Goal: Information Seeking & Learning: Learn about a topic

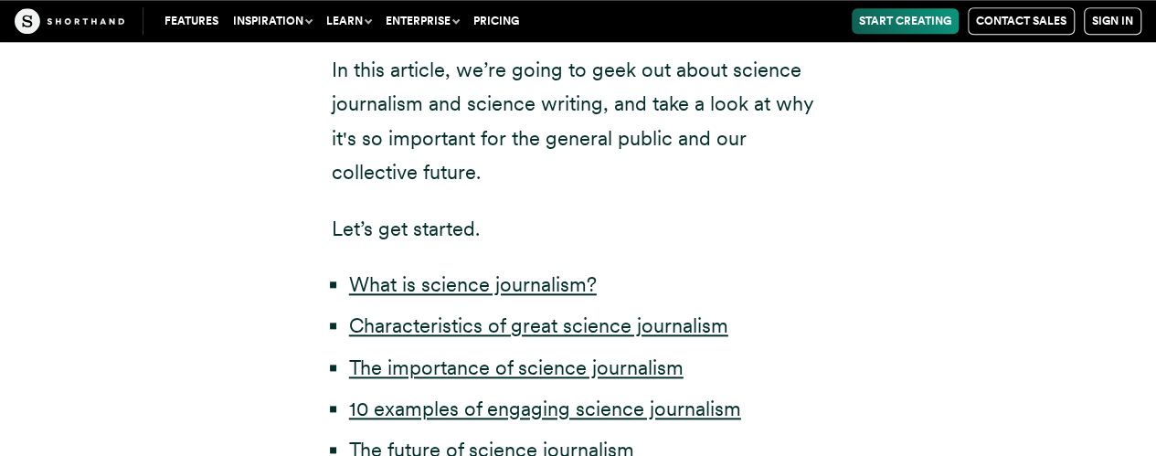
scroll to position [1005, 0]
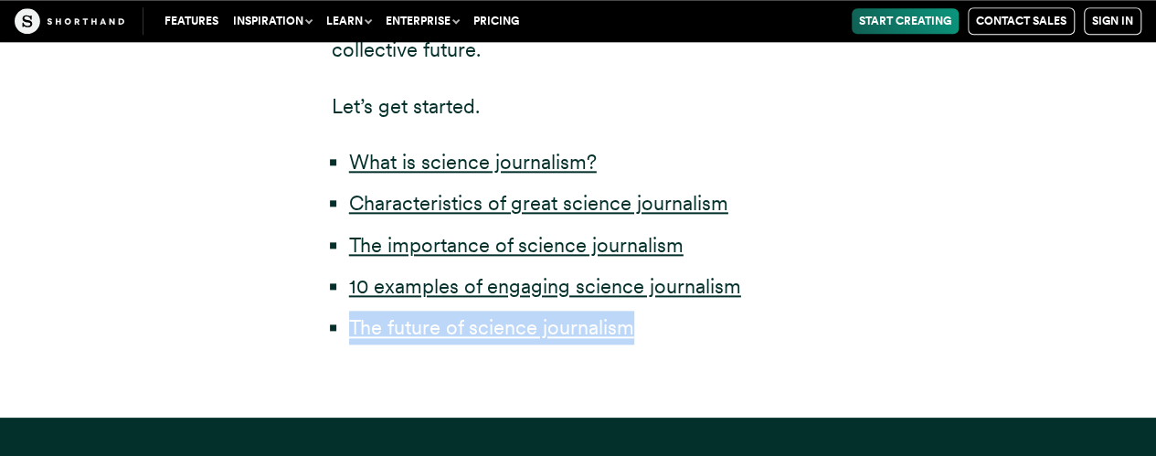
drag, startPoint x: 446, startPoint y: 285, endPoint x: 959, endPoint y: 336, distance: 515.3
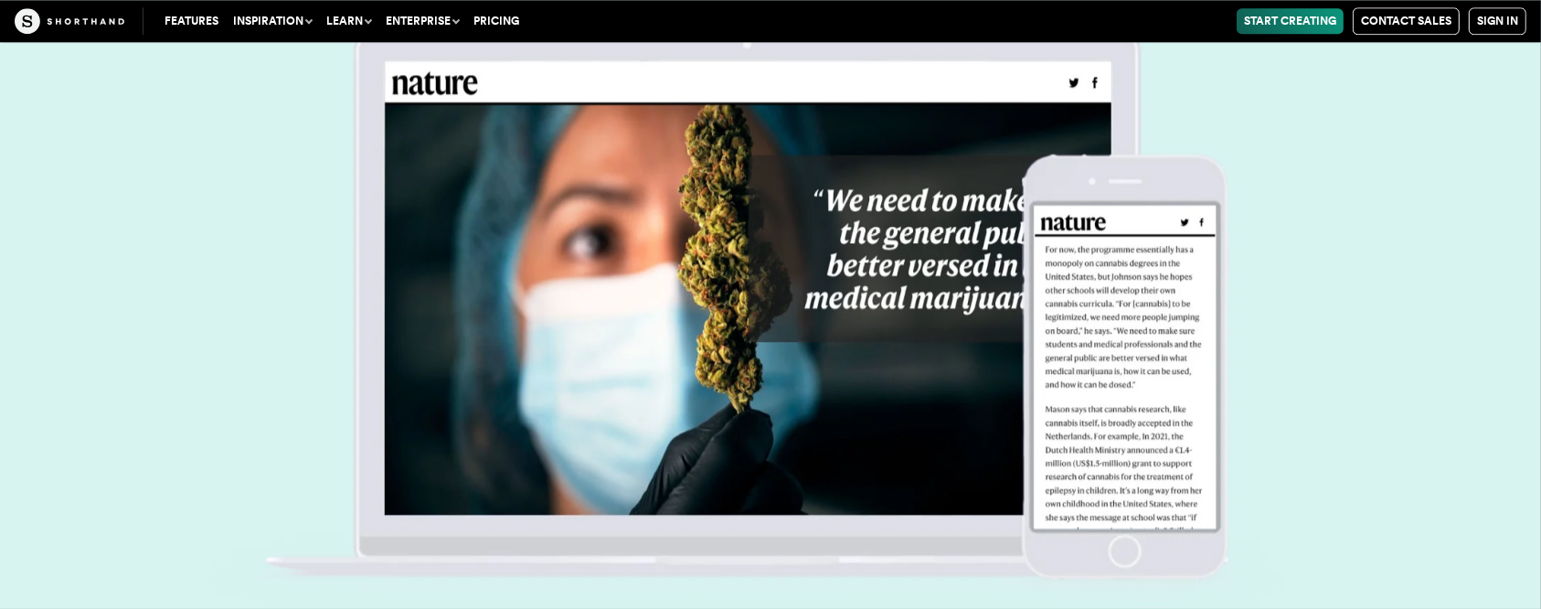
scroll to position [25803, 0]
drag, startPoint x: 505, startPoint y: 294, endPoint x: 504, endPoint y: 314, distance: 19.2
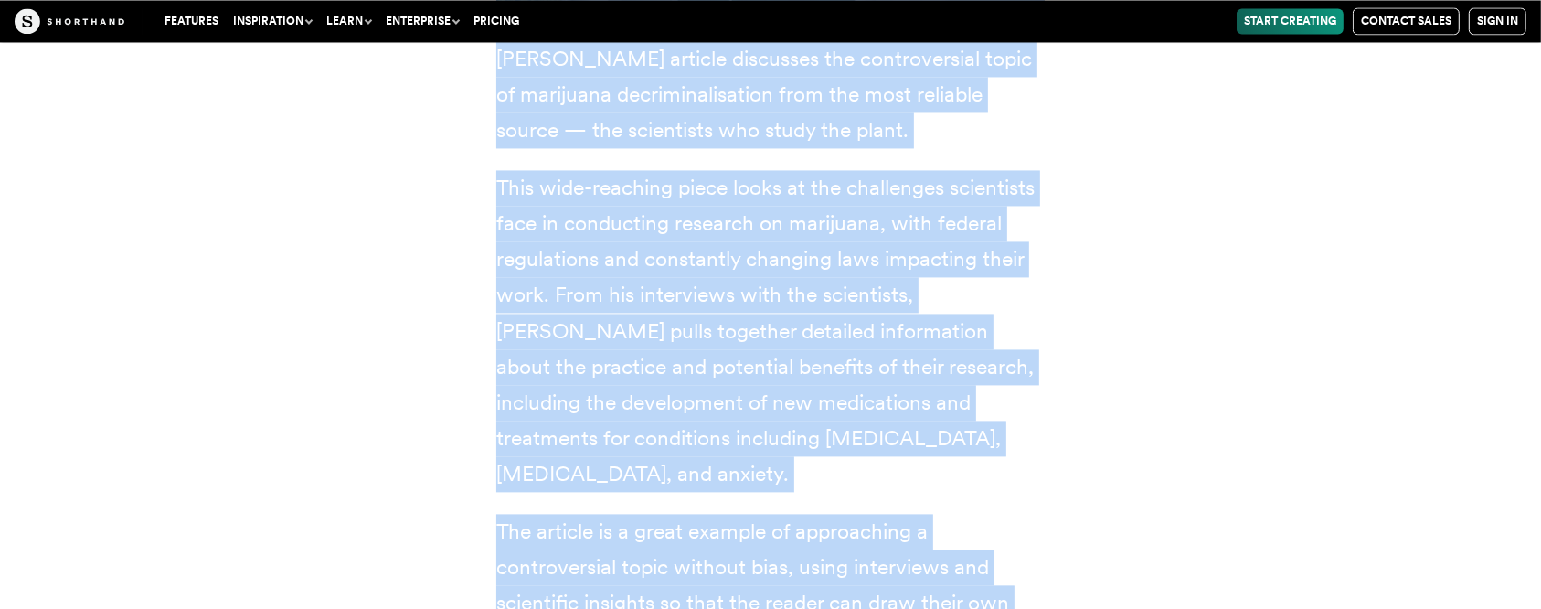
scroll to position [24340, 0]
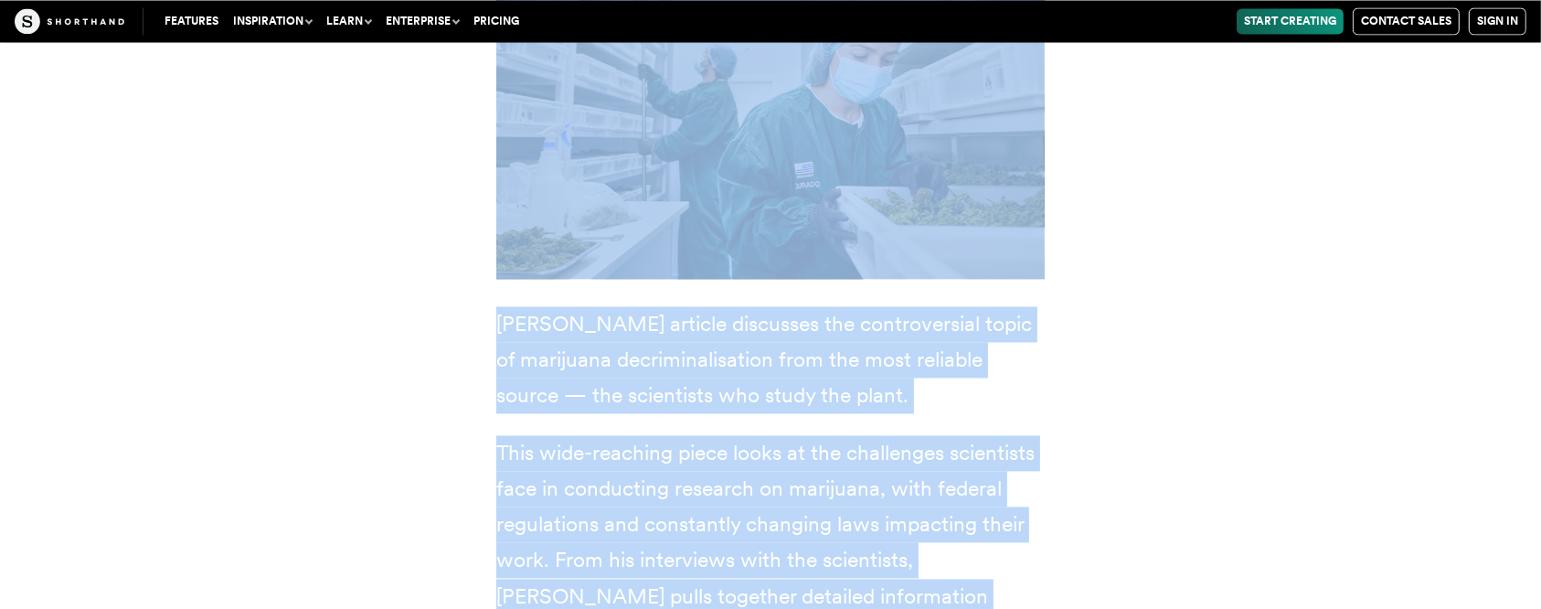
click at [997, 435] on p "This wide-reaching piece looks at the challenges scientists face in conducting …" at bounding box center [770, 596] width 548 height 322
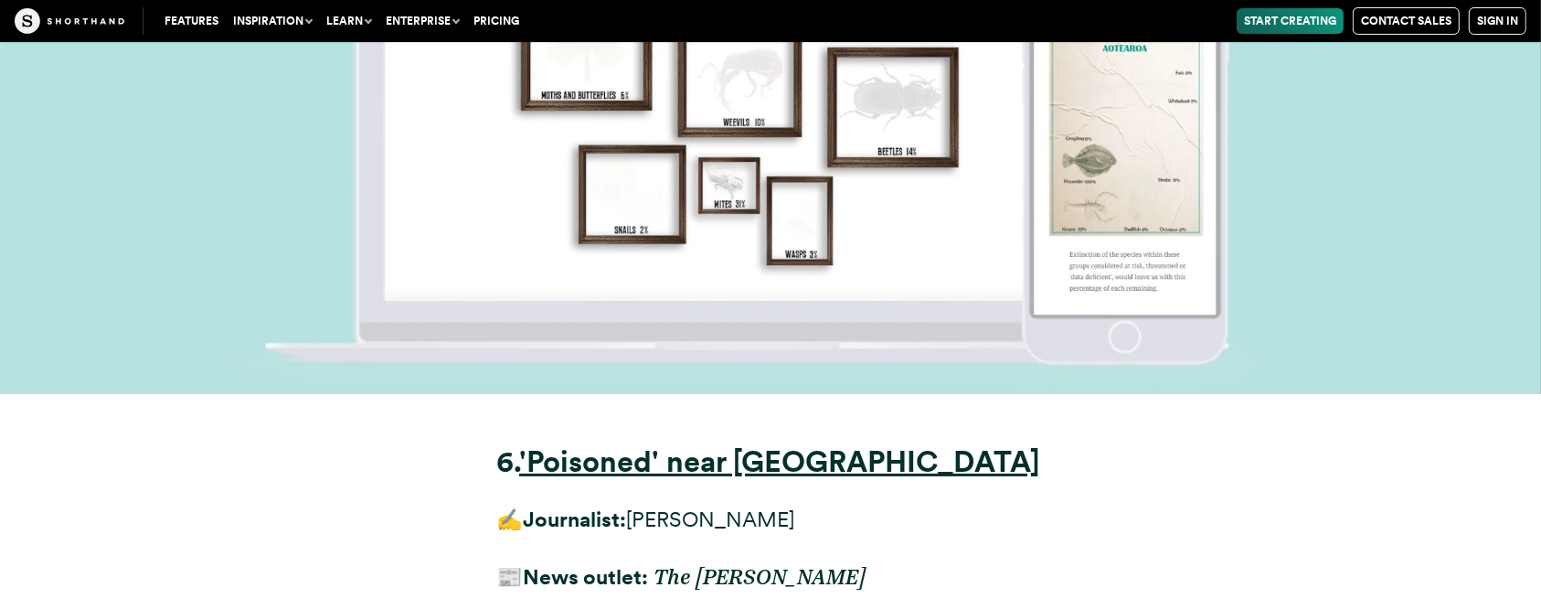
scroll to position [21050, 0]
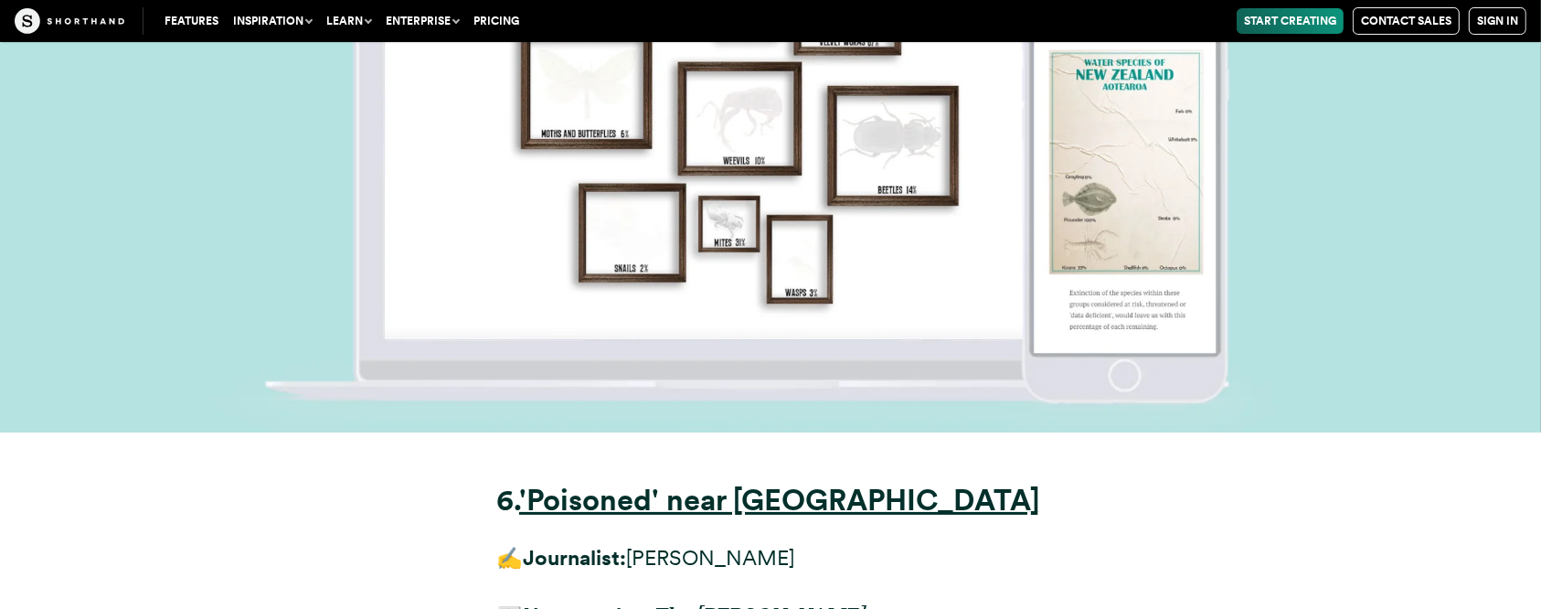
click at [511, 455] on strong "6." at bounding box center [507, 500] width 23 height 36
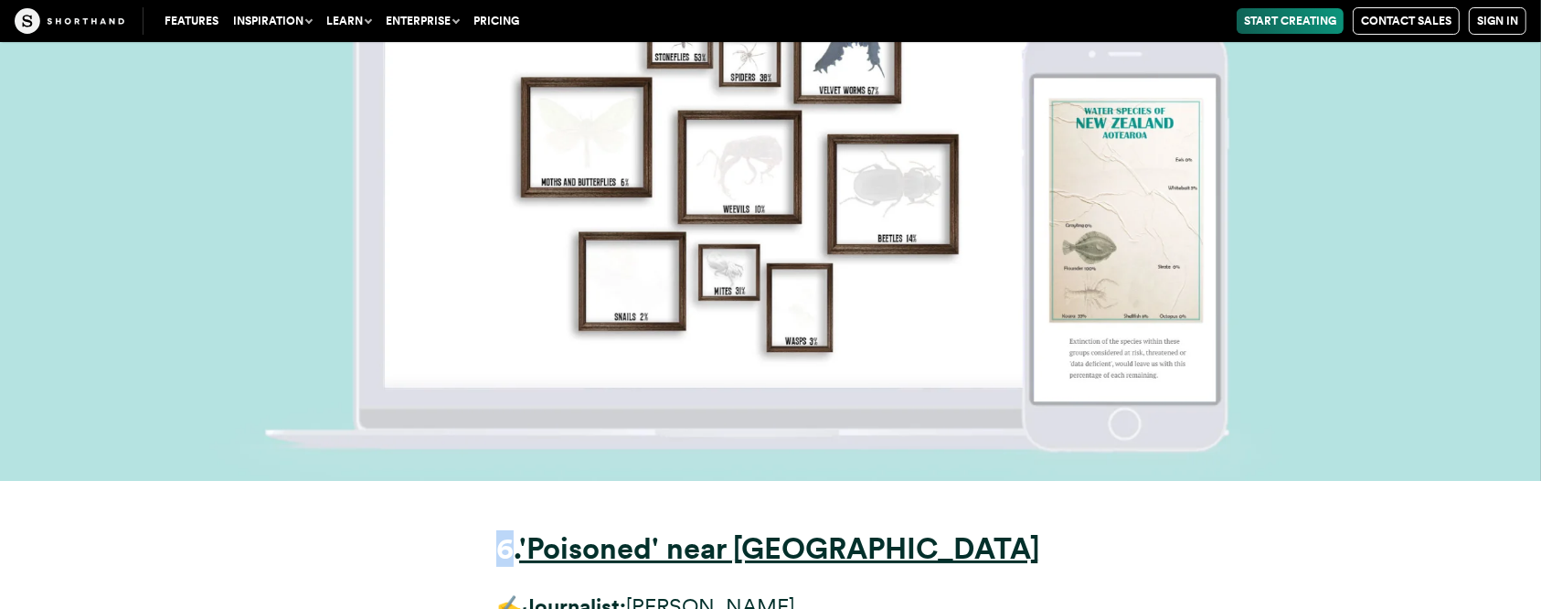
drag, startPoint x: 509, startPoint y: 207, endPoint x: 480, endPoint y: 282, distance: 80.5
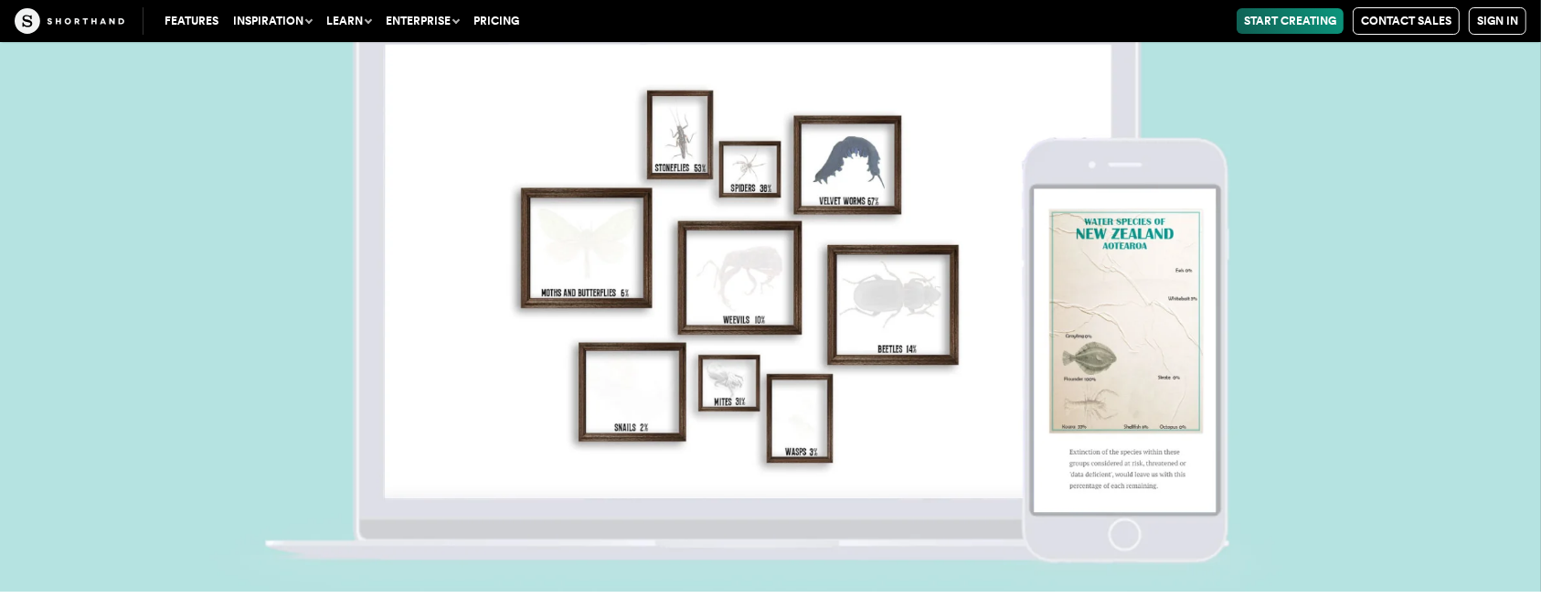
scroll to position [20927, 0]
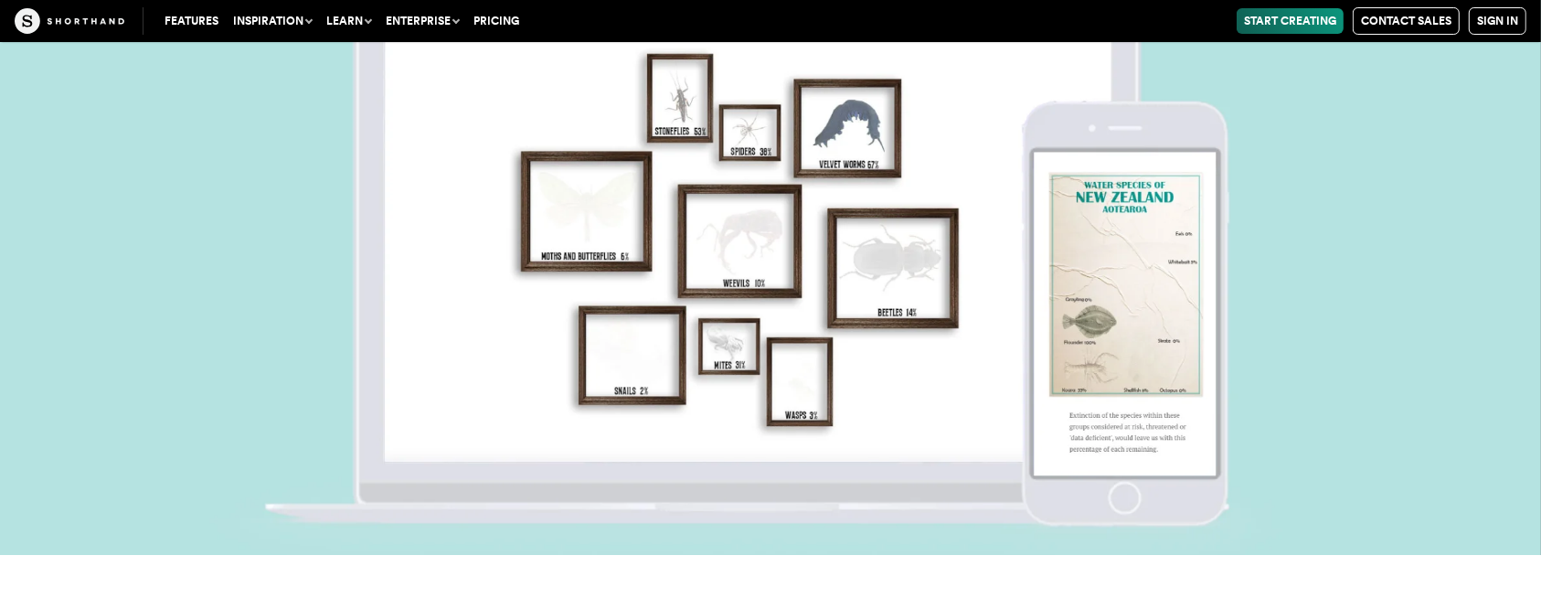
drag, startPoint x: 525, startPoint y: 347, endPoint x: 519, endPoint y: 486, distance: 139.0
drag, startPoint x: 508, startPoint y: 334, endPoint x: 487, endPoint y: 438, distance: 106.3
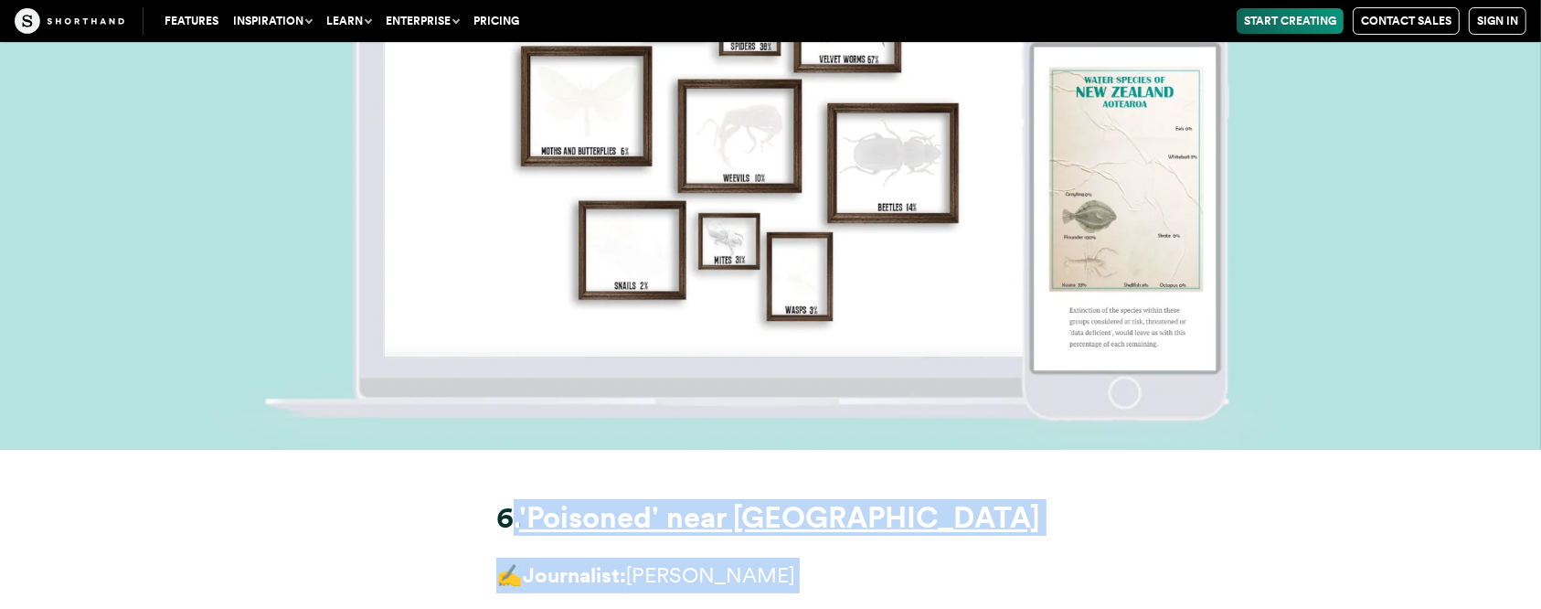
scroll to position [21050, 0]
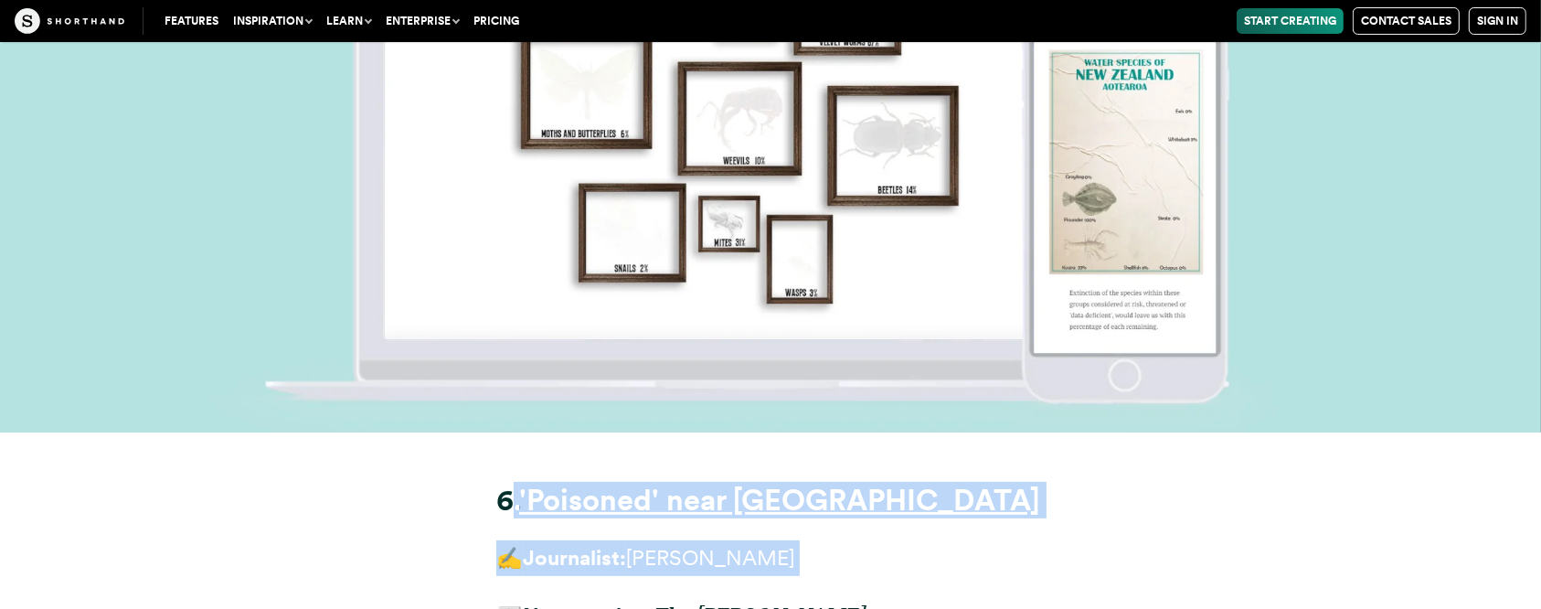
drag, startPoint x: 499, startPoint y: 205, endPoint x: 478, endPoint y: 435, distance: 231.3
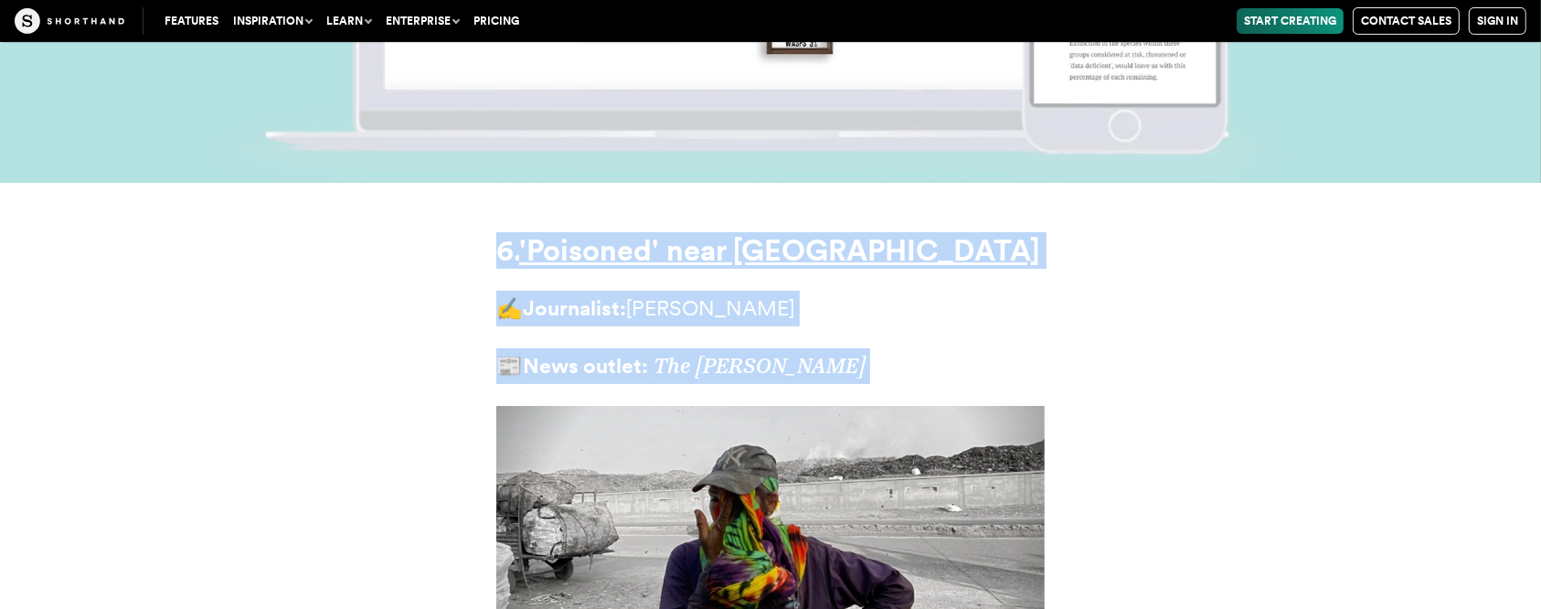
scroll to position [21293, 0]
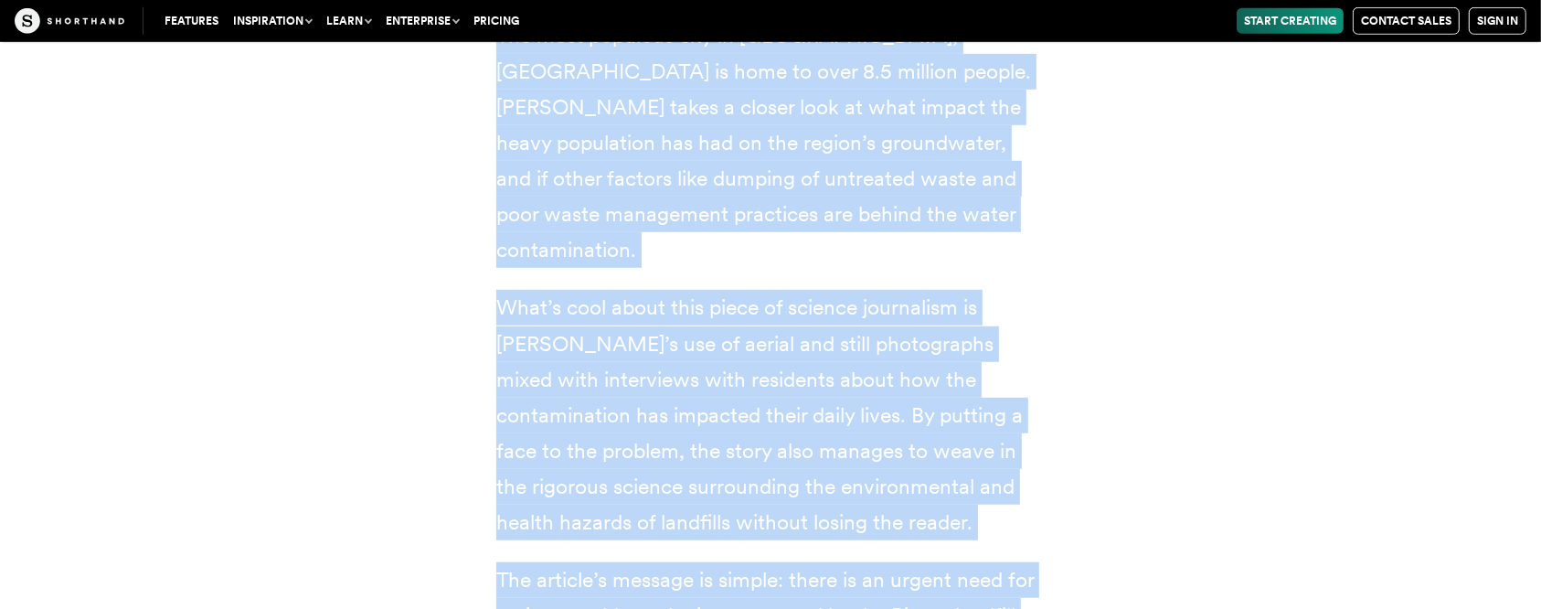
scroll to position [22170, 0]
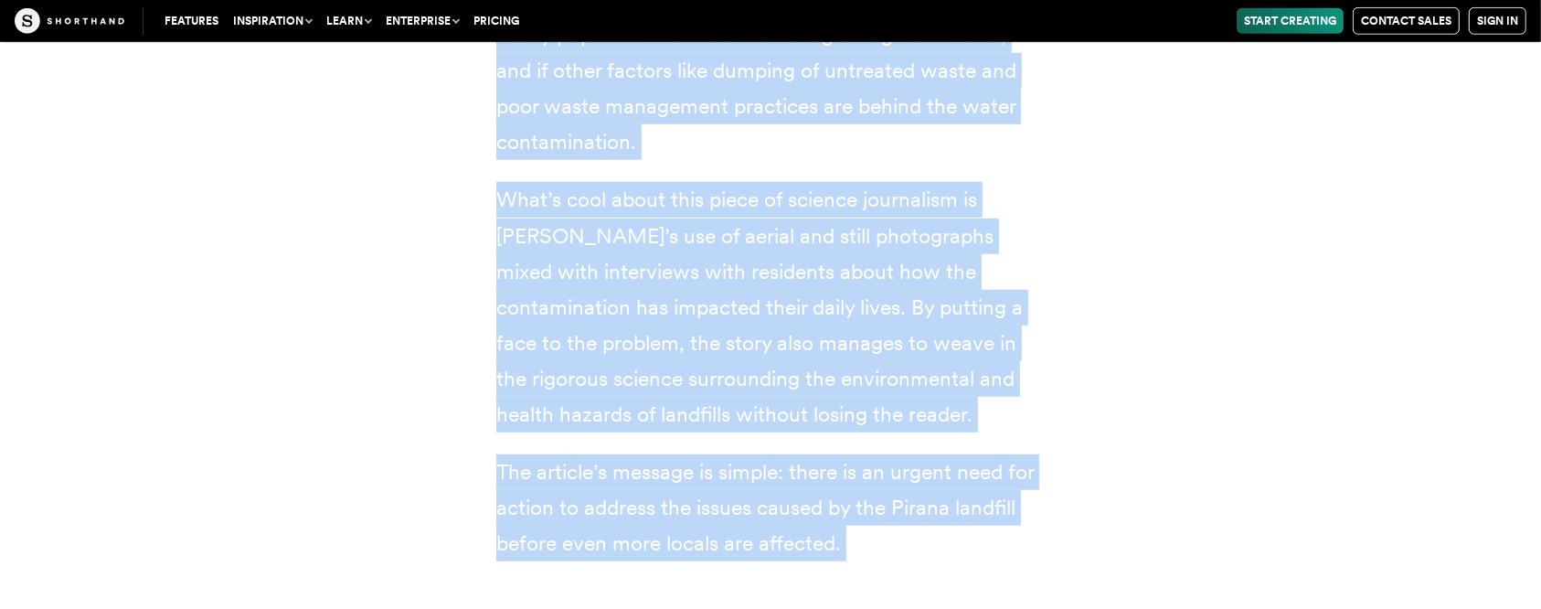
drag, startPoint x: 500, startPoint y: 198, endPoint x: 521, endPoint y: 469, distance: 271.4
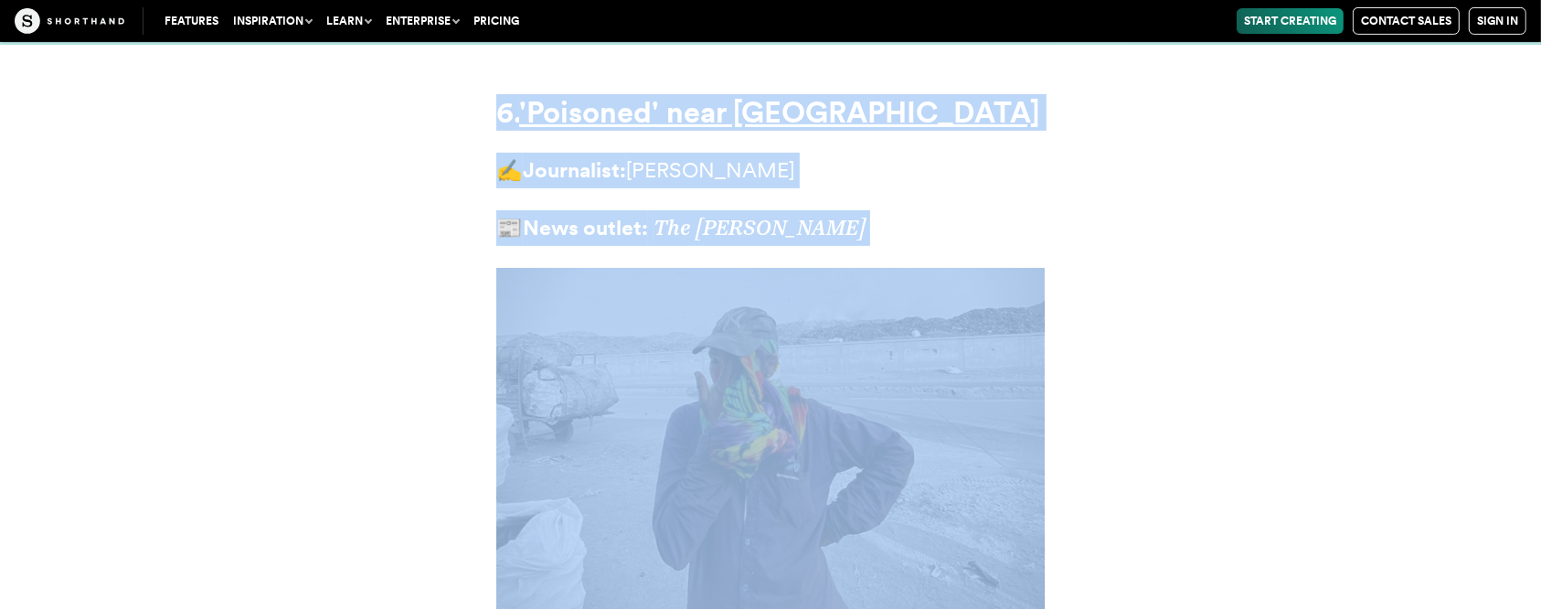
scroll to position [21318, 0]
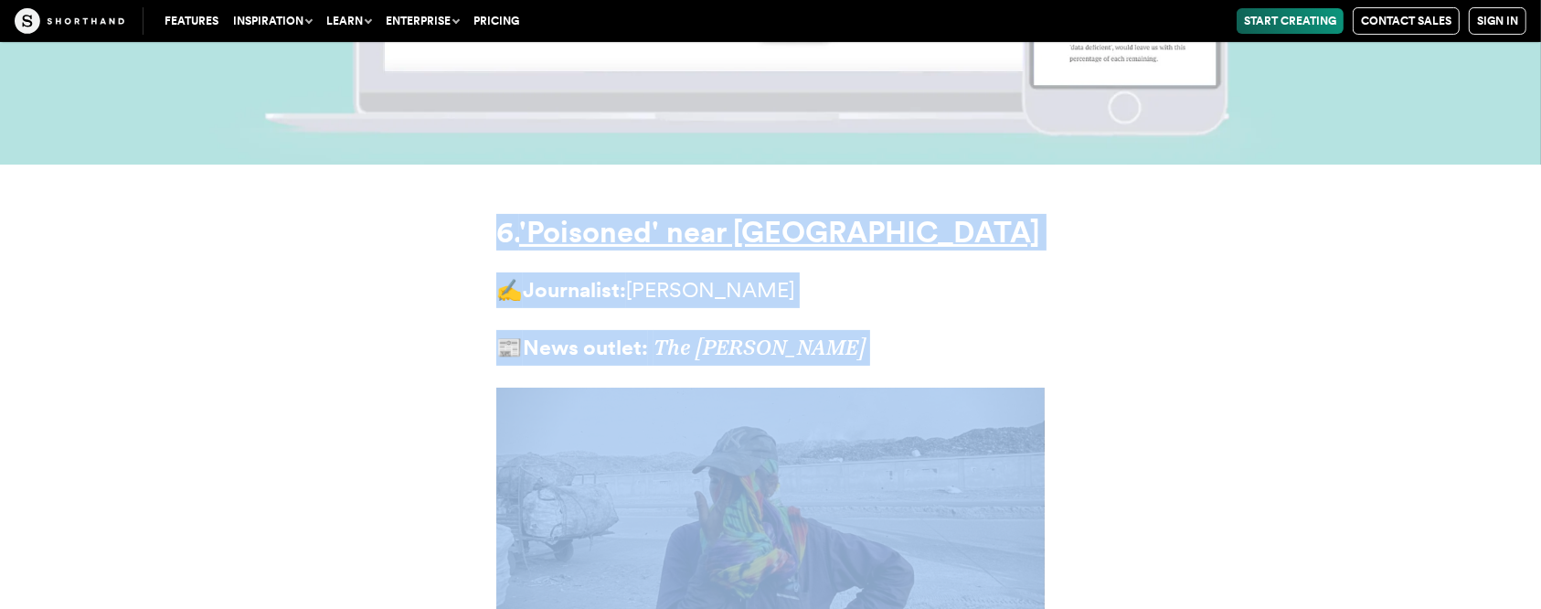
copy article "8. 'Loremips' dolo Sitame ✍️ Consectetu: Adipisci Elitse 📰 Doei tempor: Inc Utl…"
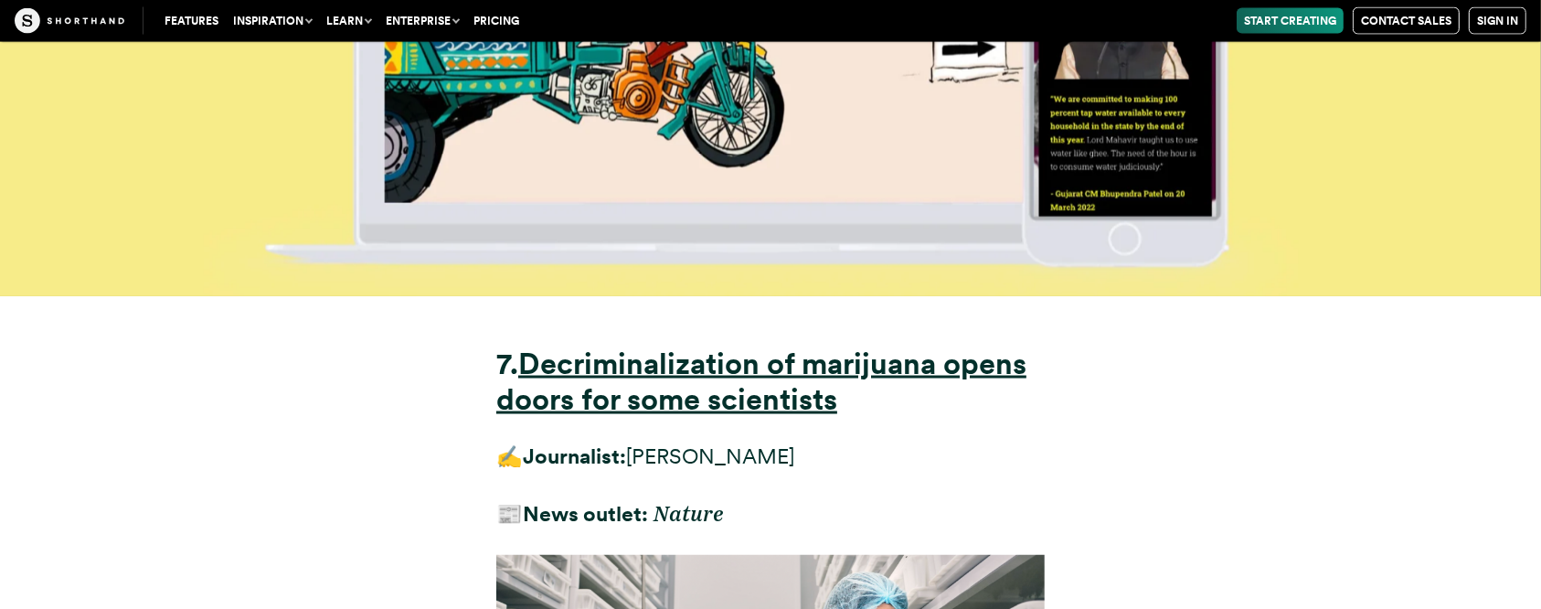
scroll to position [23633, 0]
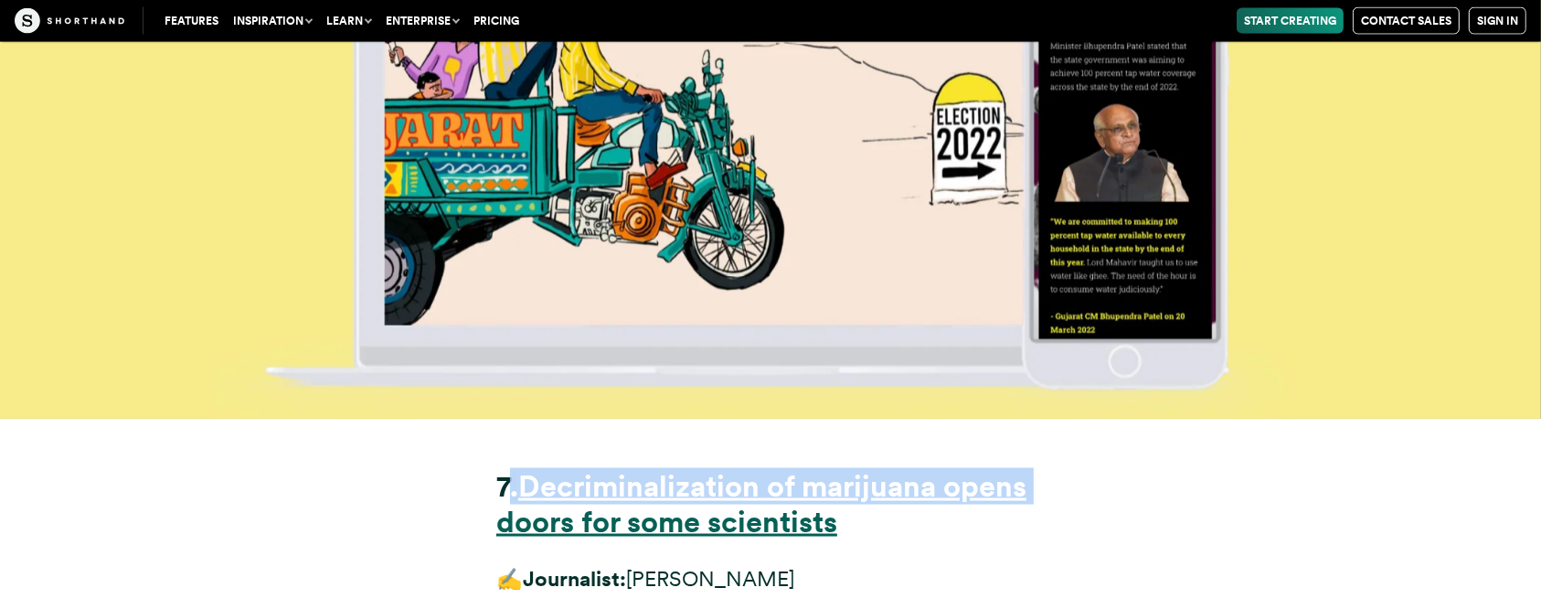
drag, startPoint x: 507, startPoint y: 114, endPoint x: 520, endPoint y: 178, distance: 65.2
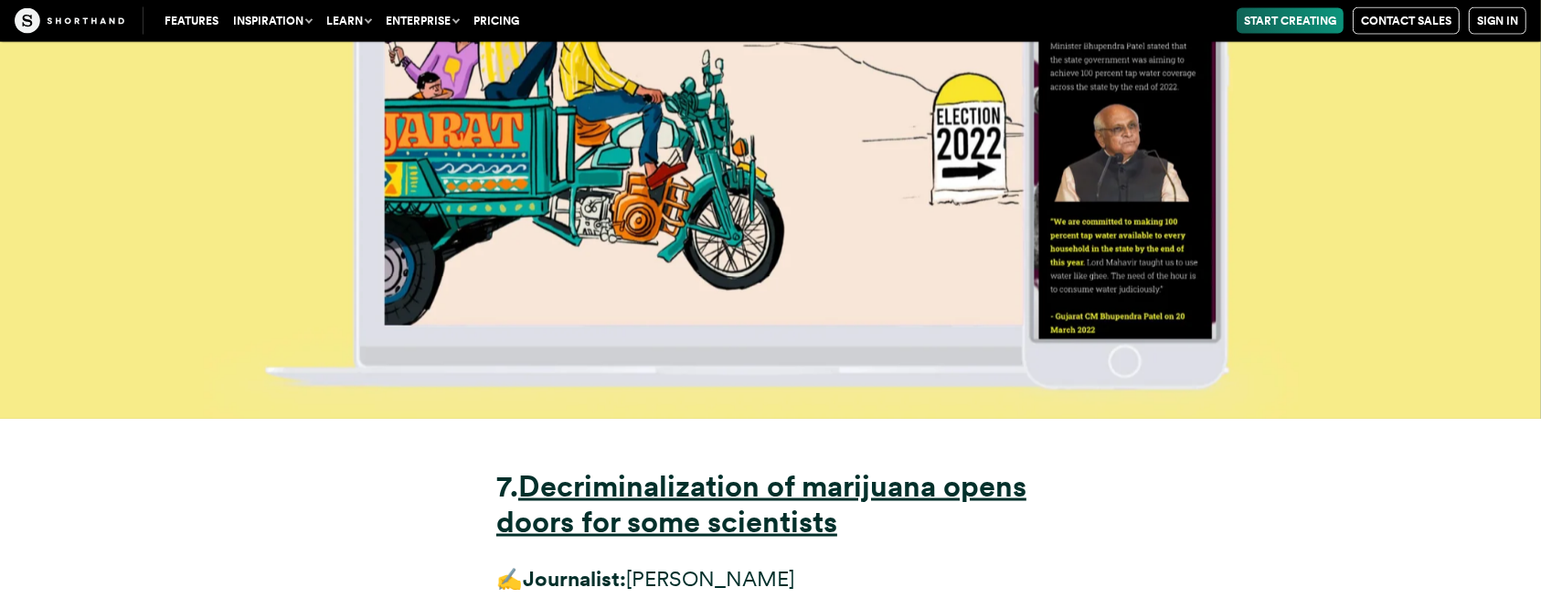
drag, startPoint x: 1165, startPoint y: 267, endPoint x: 1155, endPoint y: 267, distance: 10.1
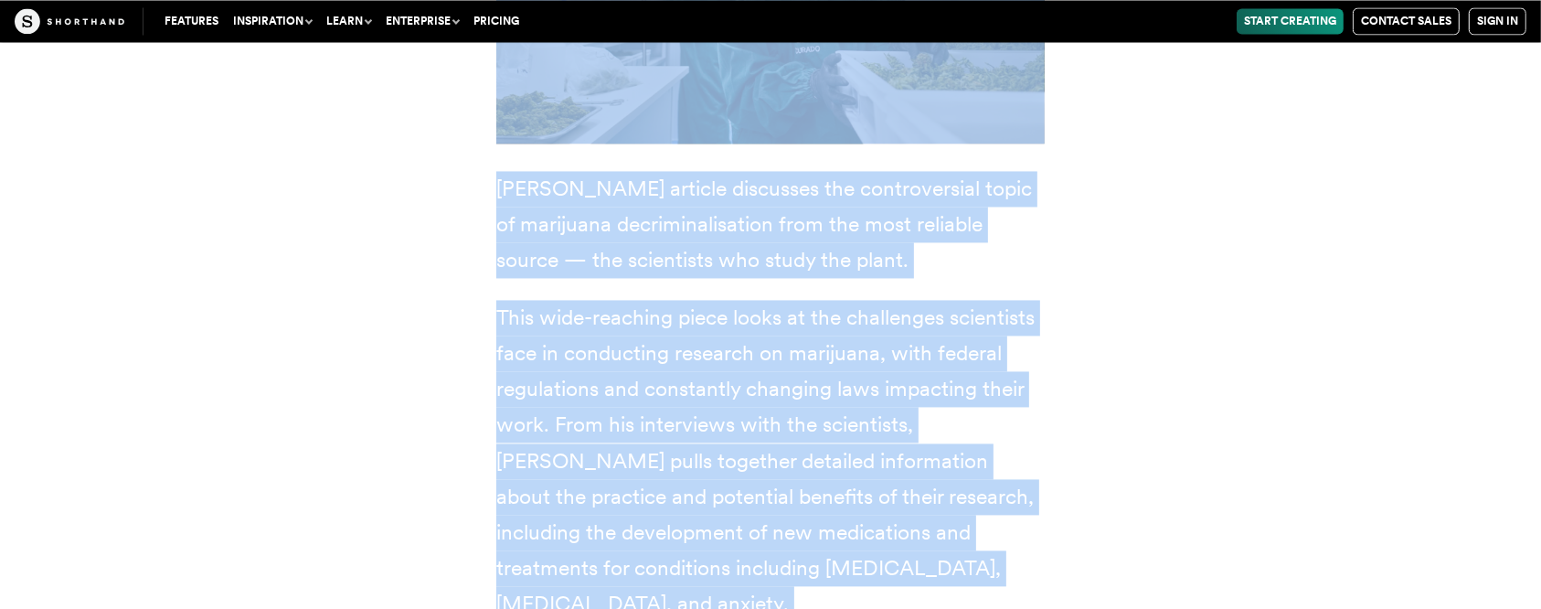
scroll to position [24749, 0]
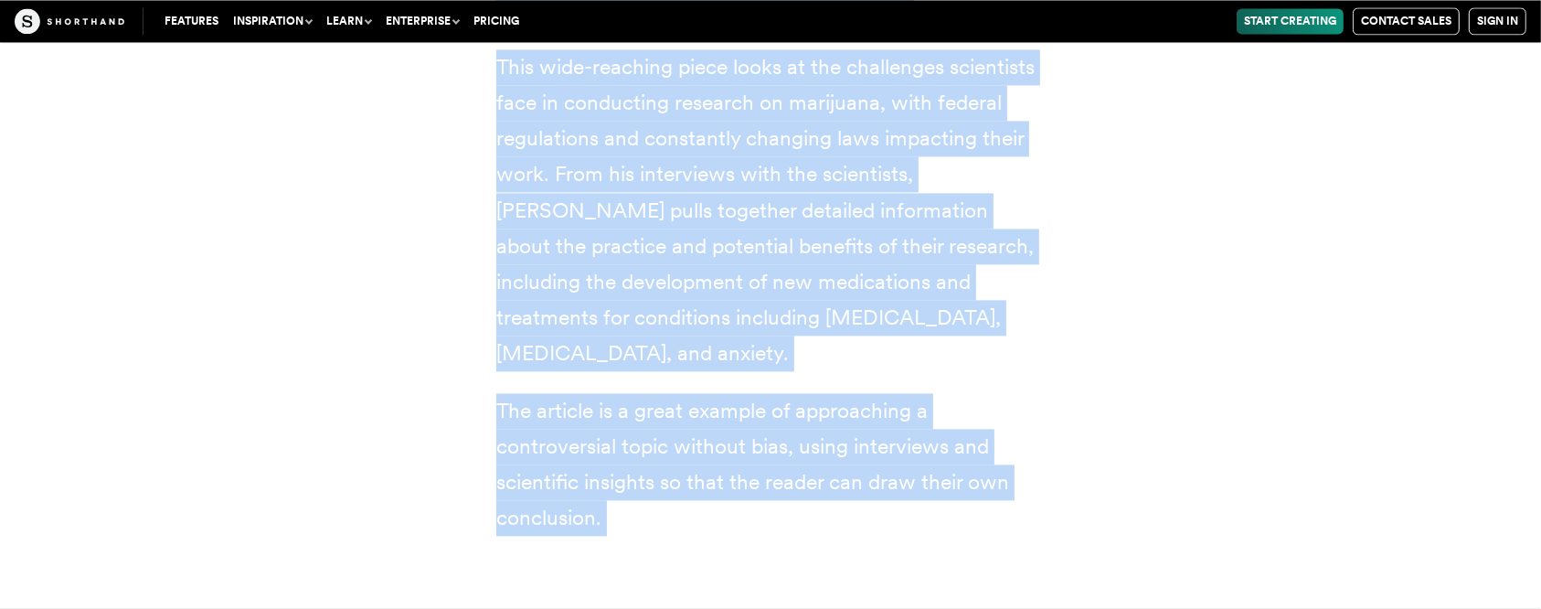
drag, startPoint x: 501, startPoint y: 152, endPoint x: 461, endPoint y: 625, distance: 475.2
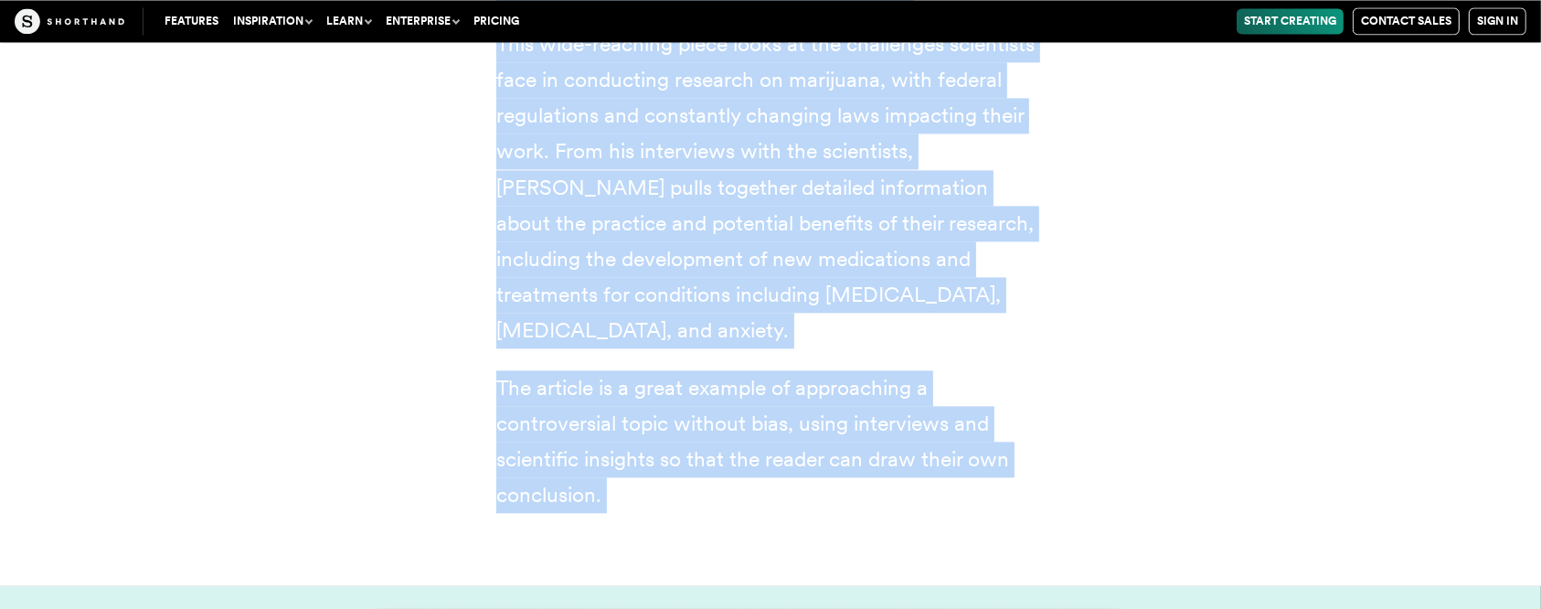
copy article "6. Loremipsumdolorsi am consectet adipi elits doe temp incididunt ✍️ Utlaboreet…"
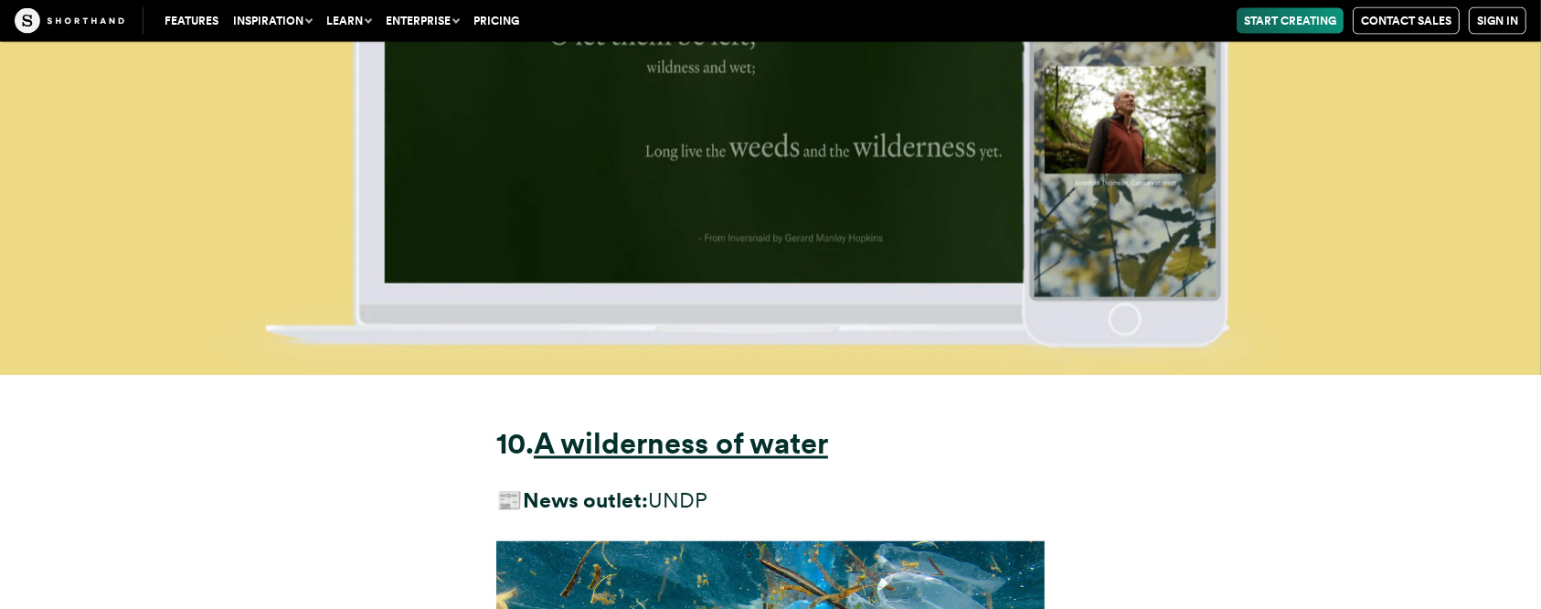
scroll to position [30964, 0]
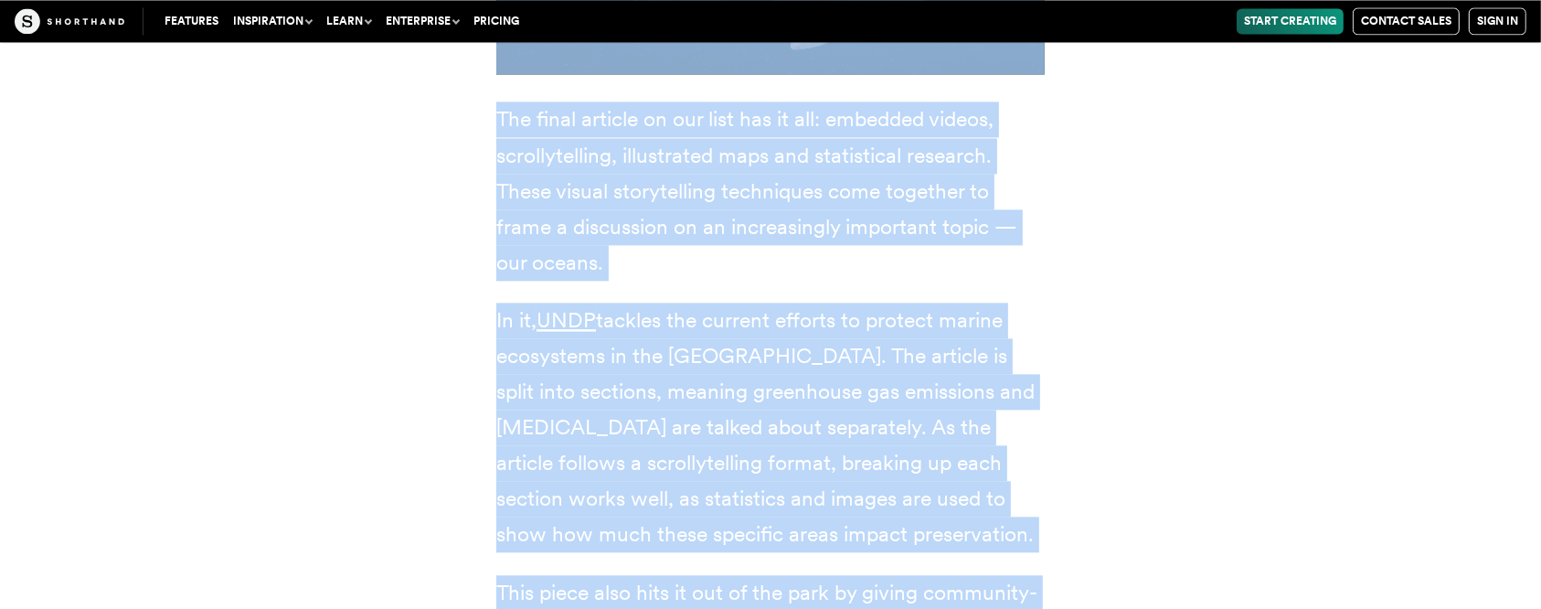
drag, startPoint x: 504, startPoint y: 70, endPoint x: 484, endPoint y: 569, distance: 499.4
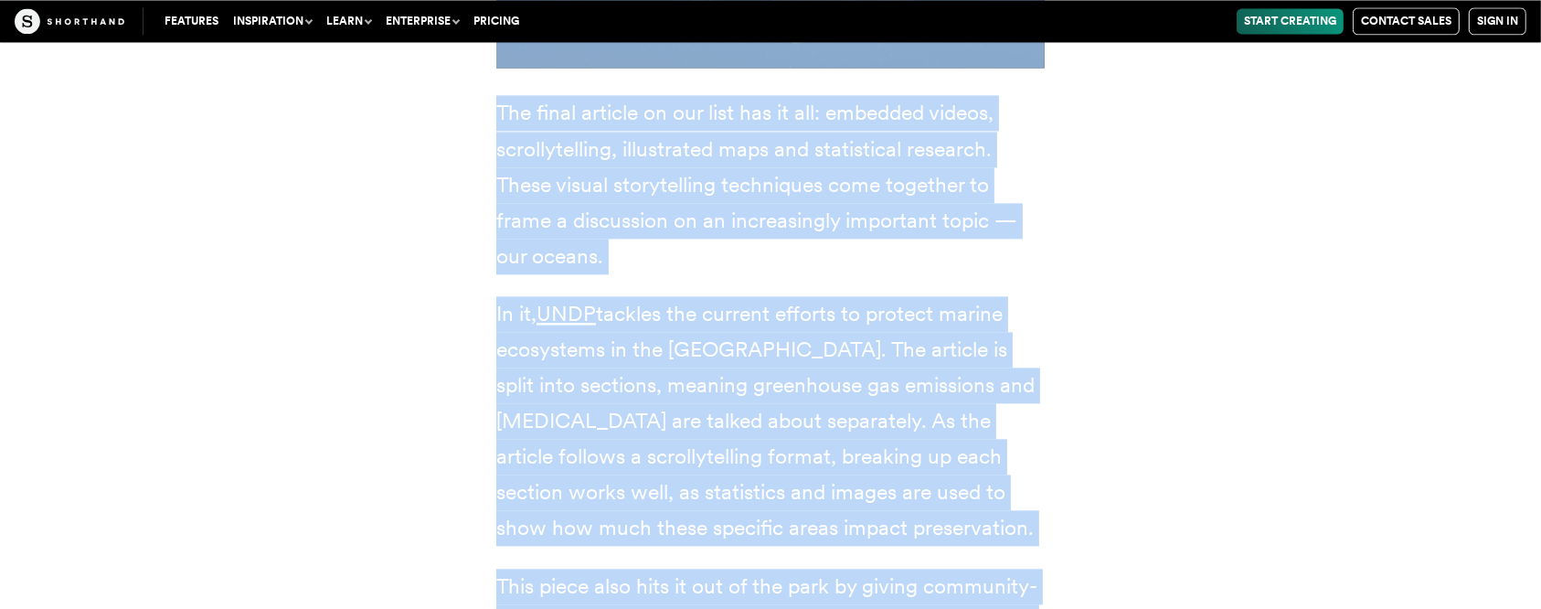
copy article "4. L ipsumdolor si ametc 📰 Adip elitse: DOEI Tem incid utlabor et dol magn ali …"
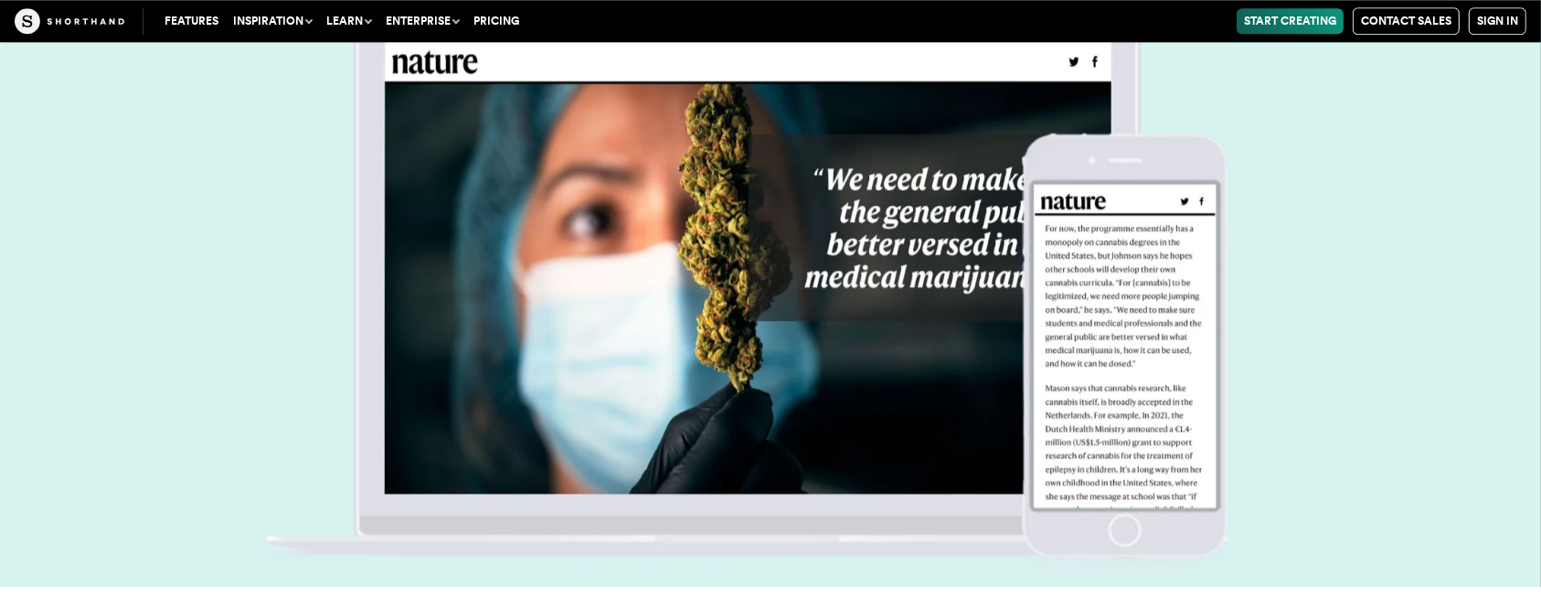
scroll to position [25919, 0]
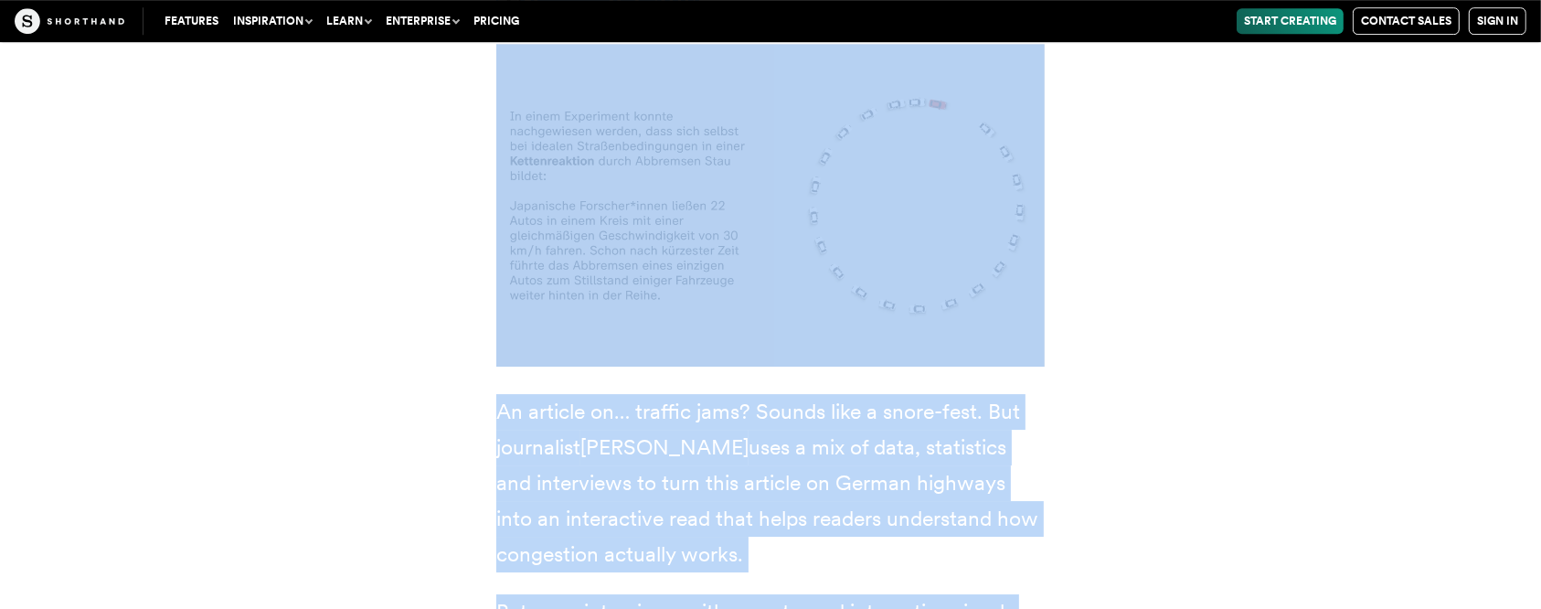
drag, startPoint x: 502, startPoint y: 371, endPoint x: 456, endPoint y: 601, distance: 234.8
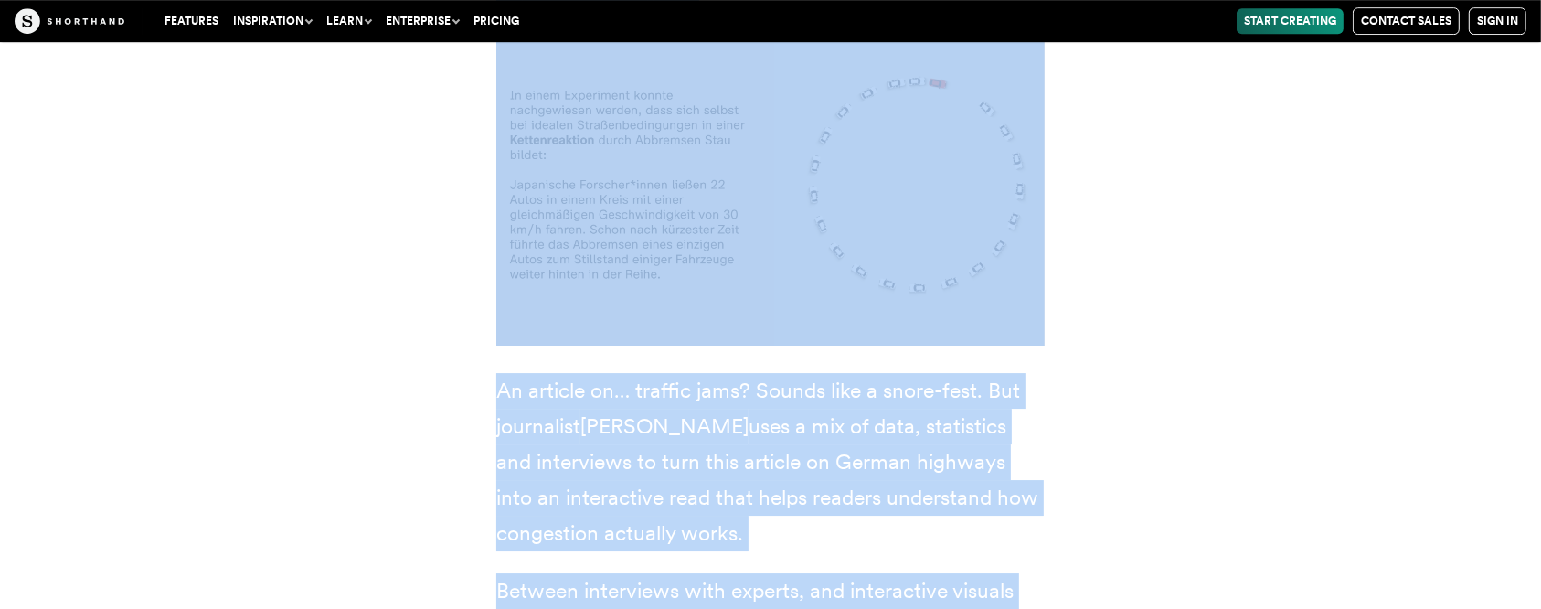
copy article "8. Standstill on the freeway ✍️ Journalist: [PERSON_NAME] 📰 News outlet: ZDF An…"
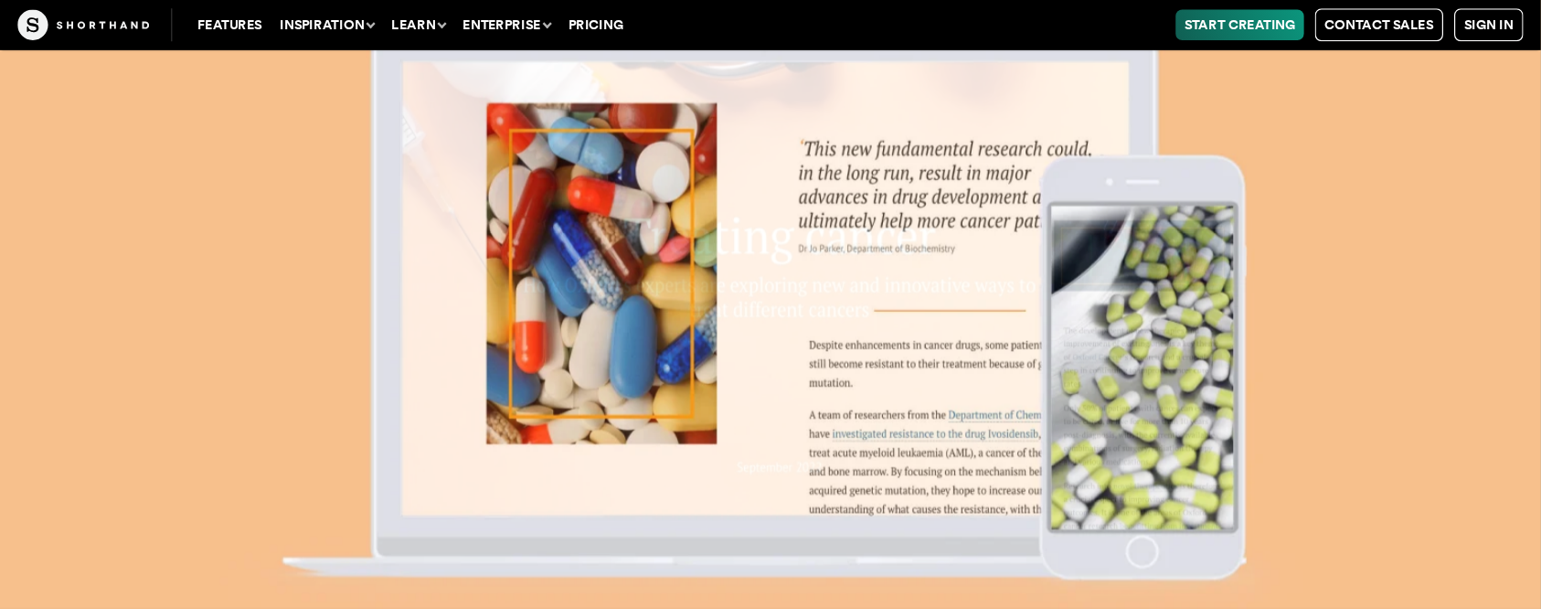
scroll to position [12288, 0]
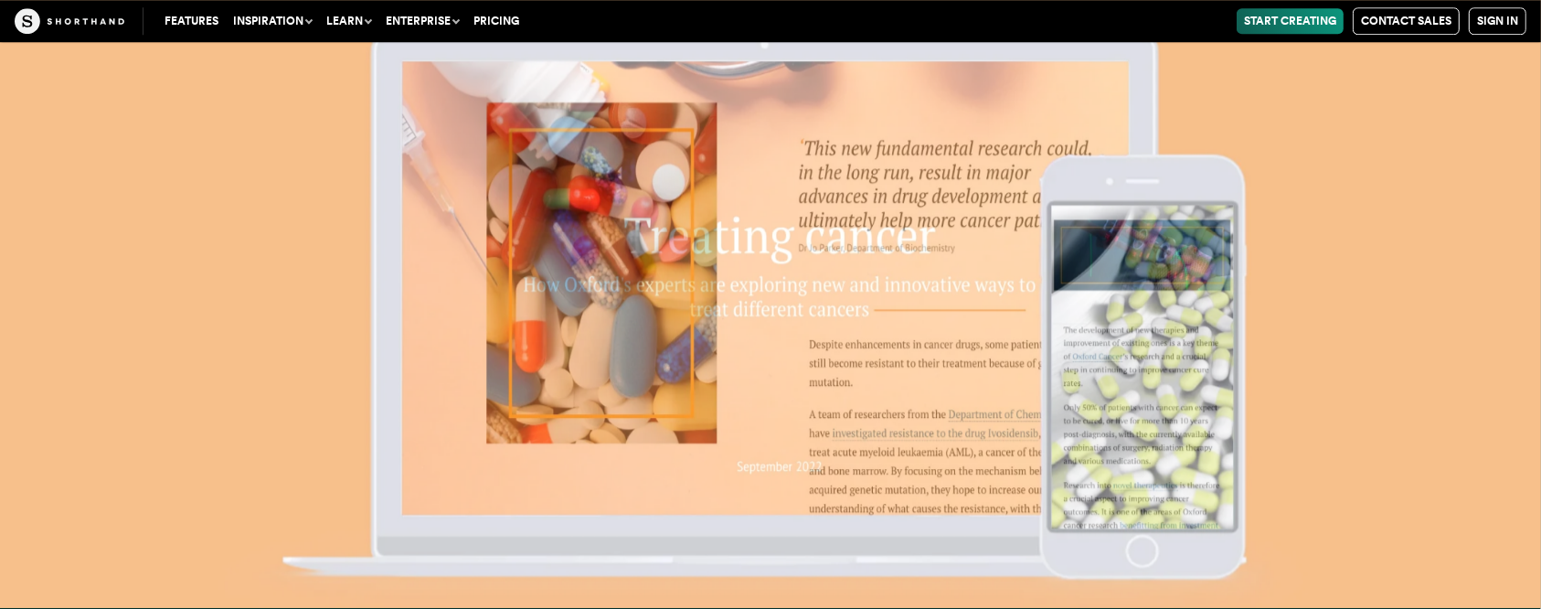
click at [1155, 287] on img at bounding box center [770, 304] width 1541 height 609
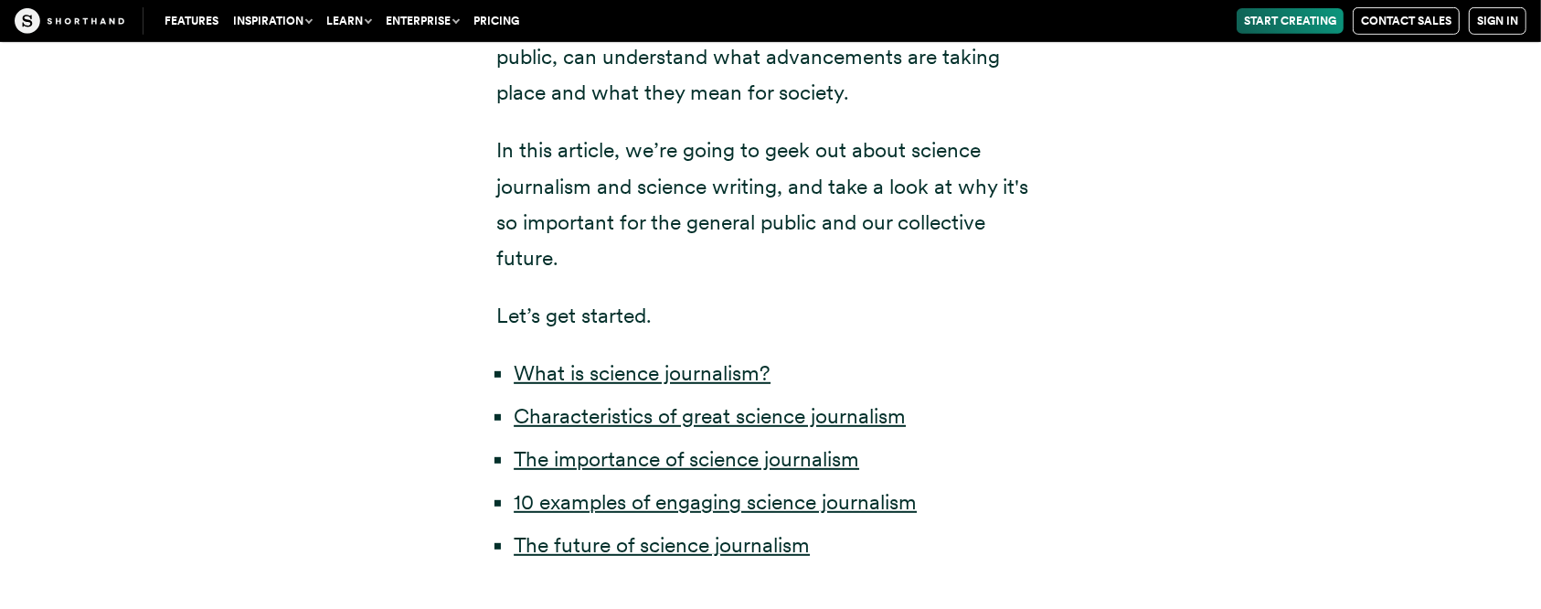
scroll to position [1097, 0]
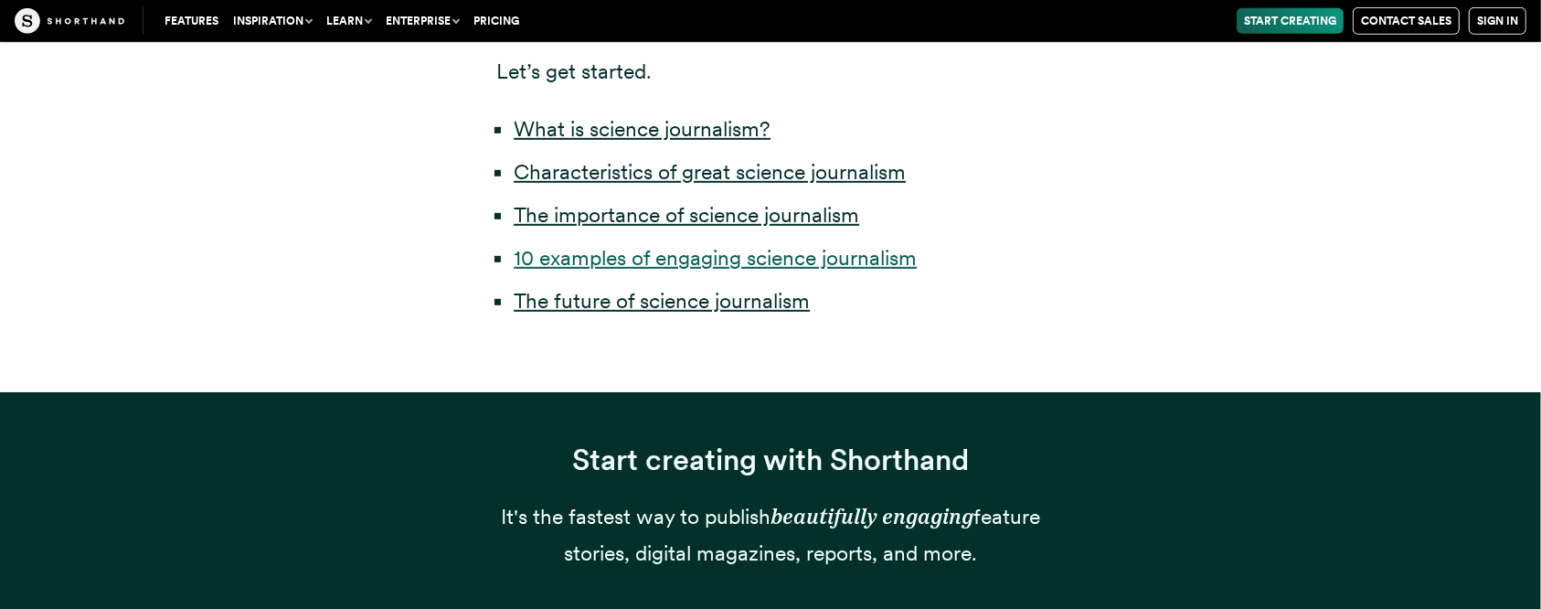
click at [629, 251] on link "10 examples of engaging science journalism" at bounding box center [715, 258] width 403 height 26
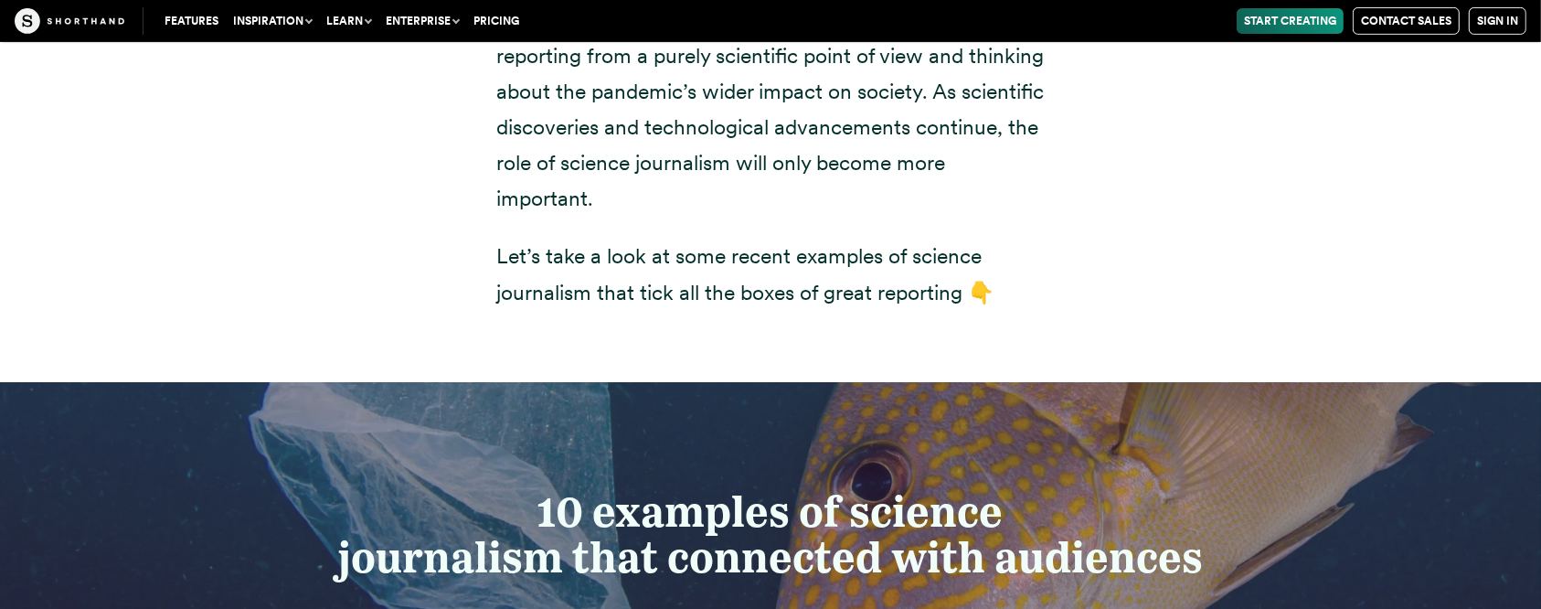
scroll to position [7625, 0]
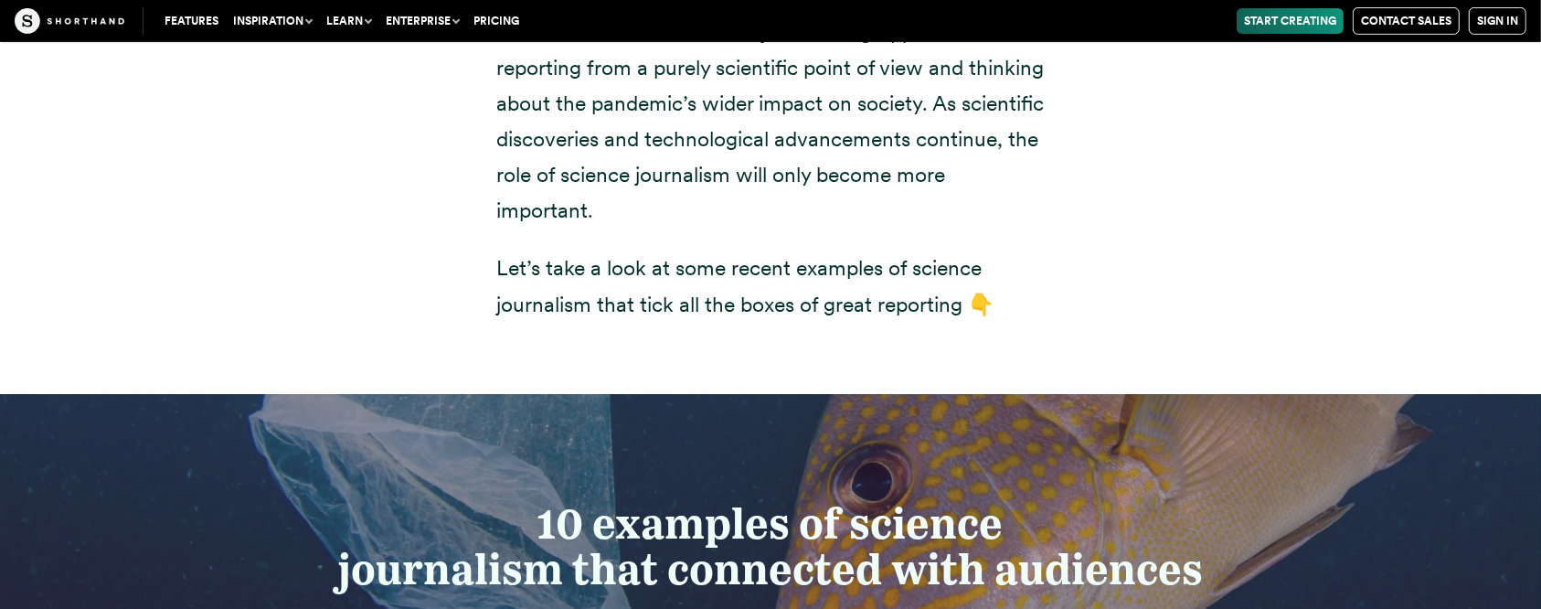
click at [547, 455] on strong "10 examples of science" at bounding box center [769, 523] width 465 height 50
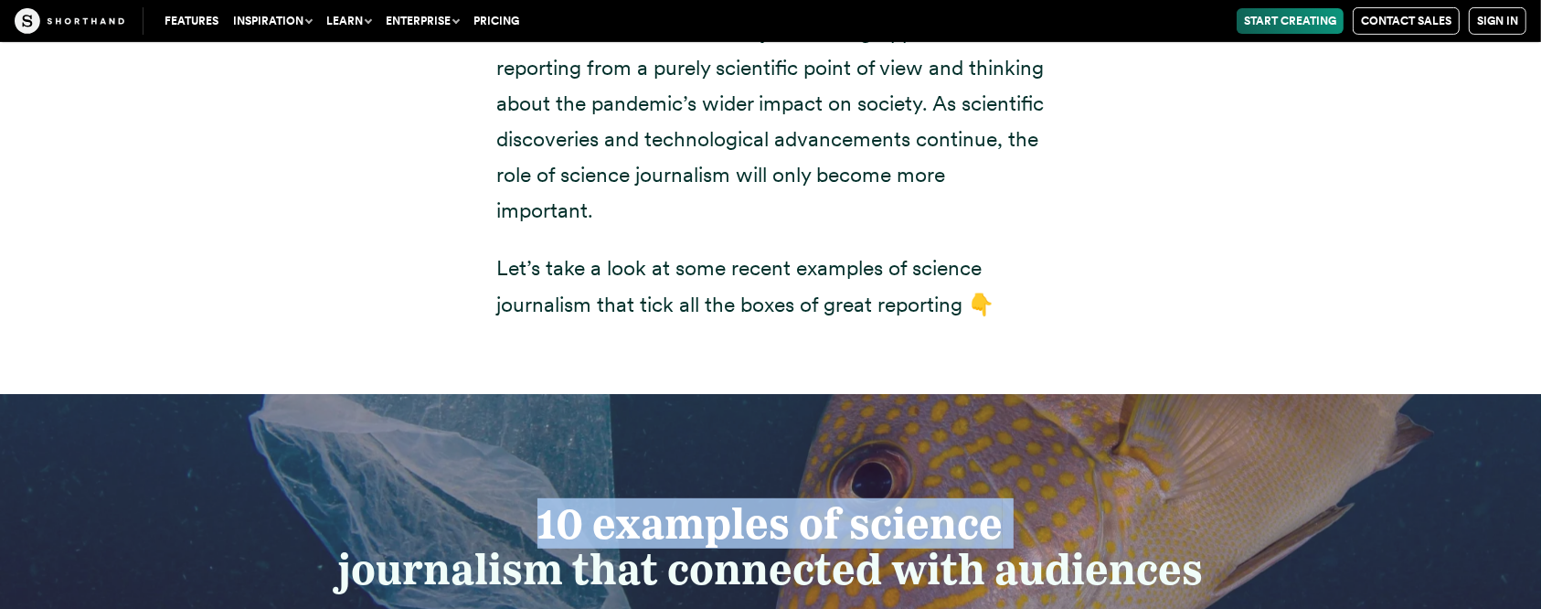
click at [547, 455] on strong "10 examples of science" at bounding box center [769, 523] width 465 height 50
click at [548, 455] on strong "10 examples of science" at bounding box center [769, 523] width 465 height 50
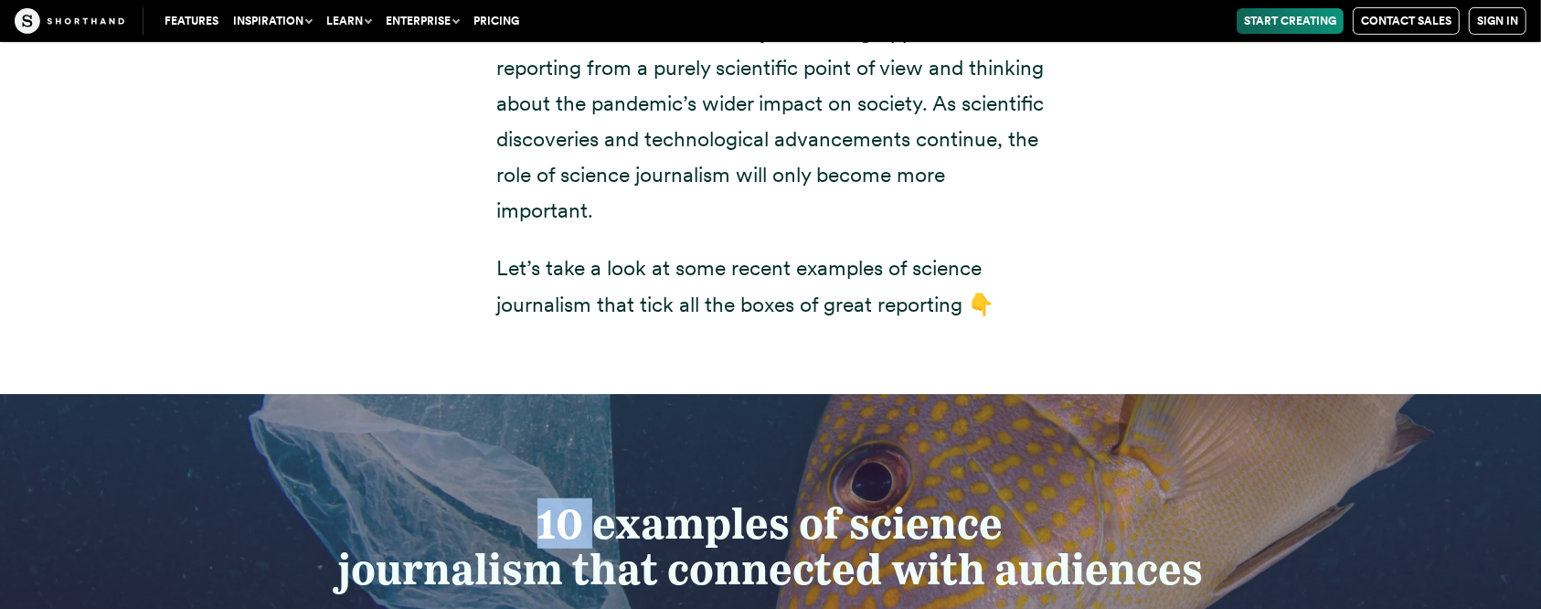
click at [548, 455] on strong "10 examples of science" at bounding box center [769, 523] width 465 height 50
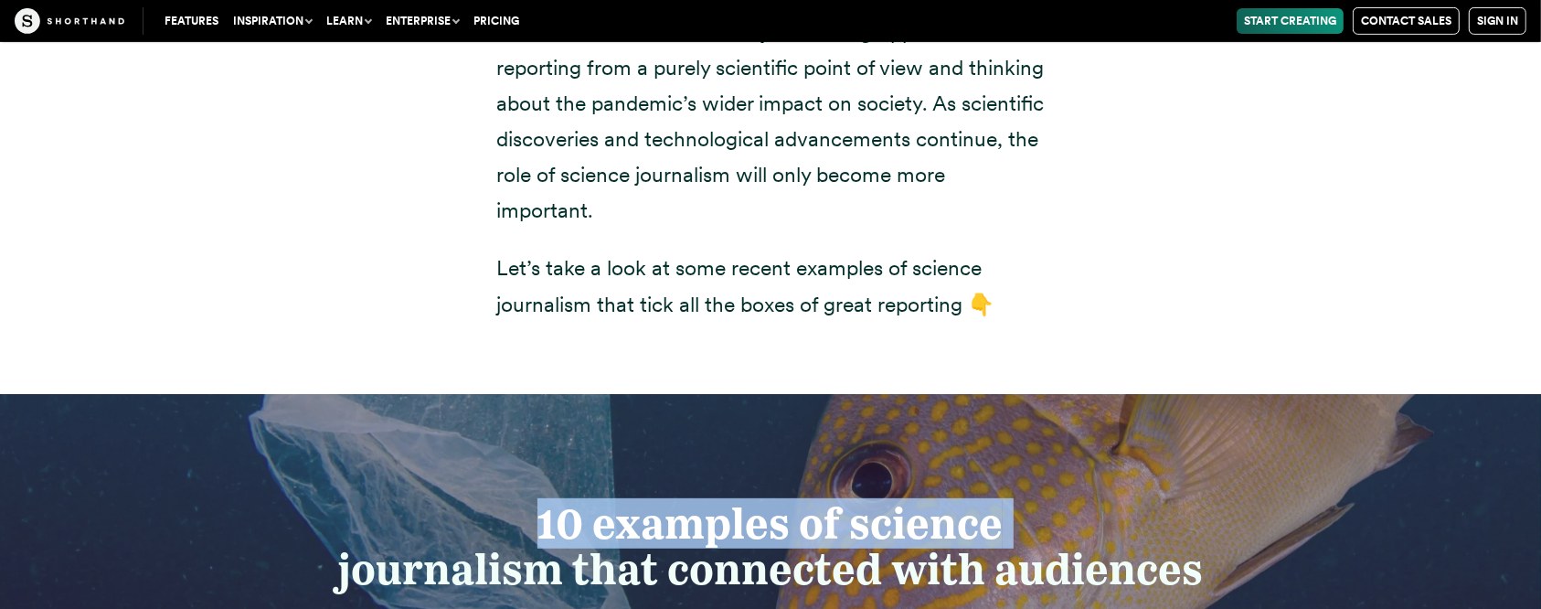
click at [548, 455] on strong "10 examples of science" at bounding box center [769, 523] width 465 height 50
click at [508, 395] on div "10 examples of science journalism that connected with audiences" at bounding box center [770, 547] width 1541 height 304
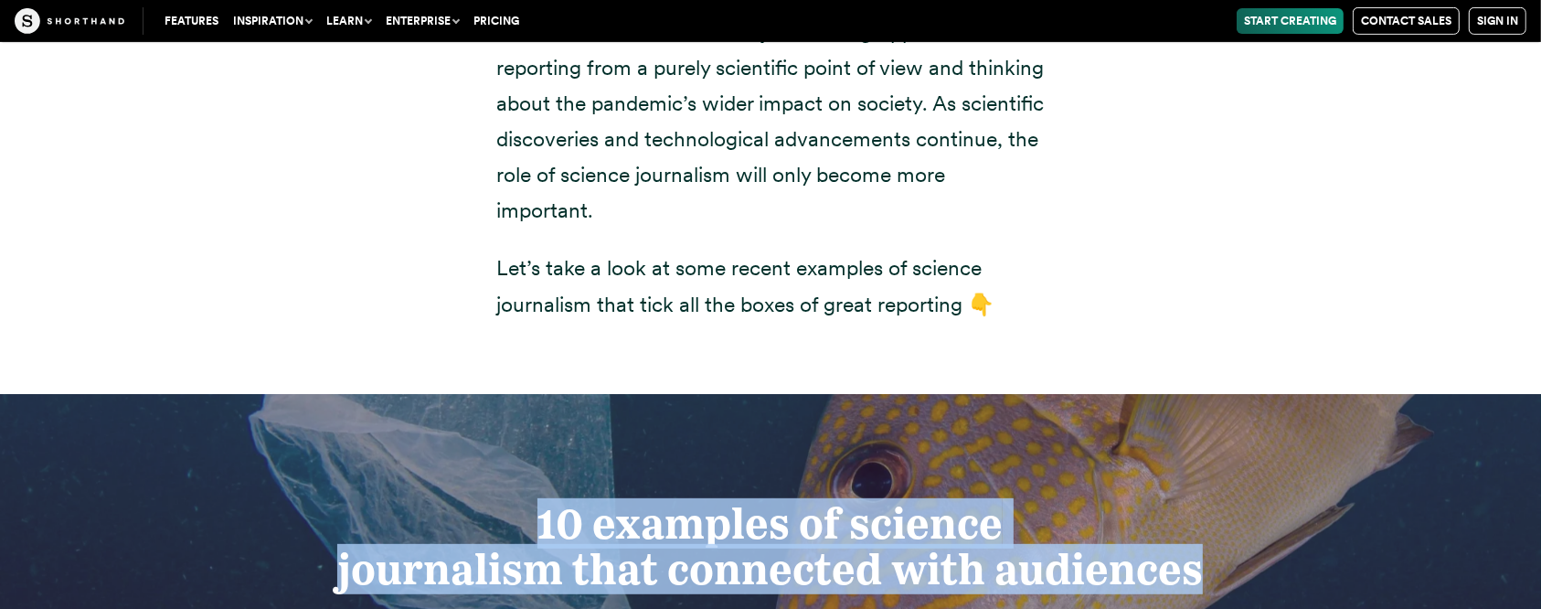
drag, startPoint x: 537, startPoint y: 406, endPoint x: 1192, endPoint y: 475, distance: 658.1
click at [1155, 455] on h2 "10 examples of science journalism that connected with audiences" at bounding box center [770, 547] width 1036 height 92
copy h2 "10 examples of science journalism that connected with audiences"
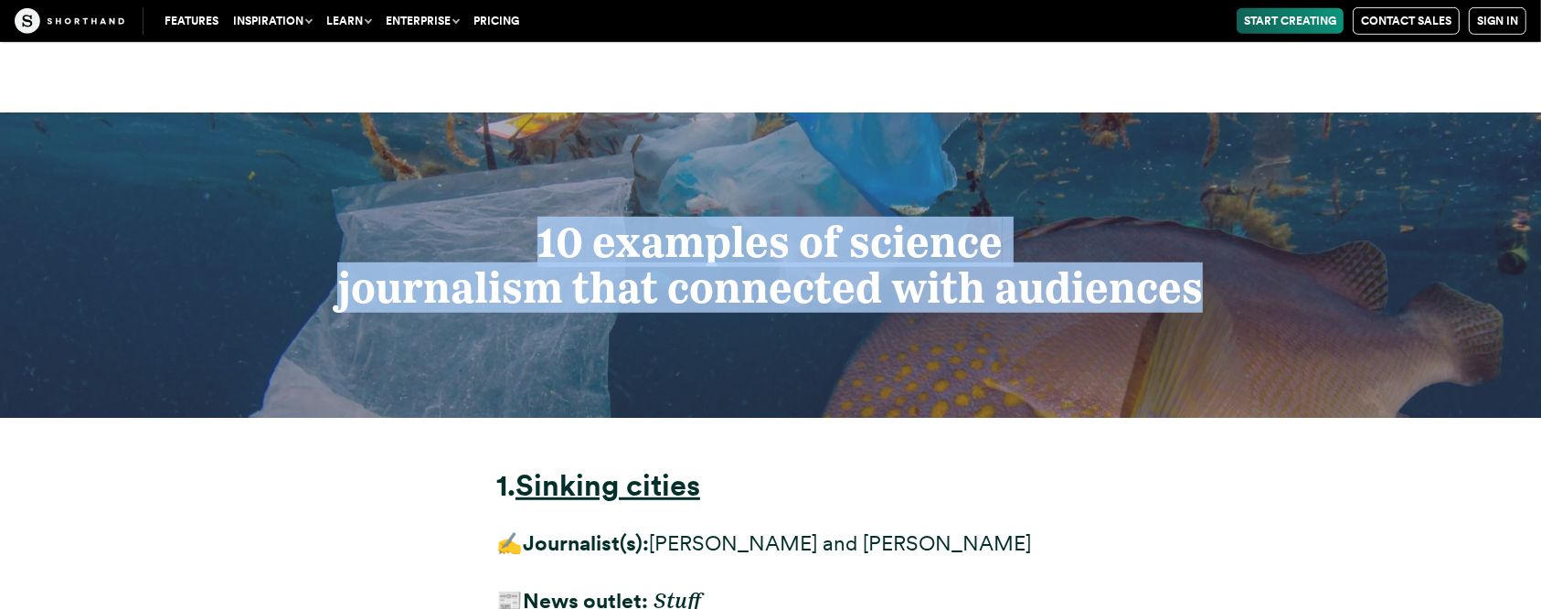
scroll to position [7868, 0]
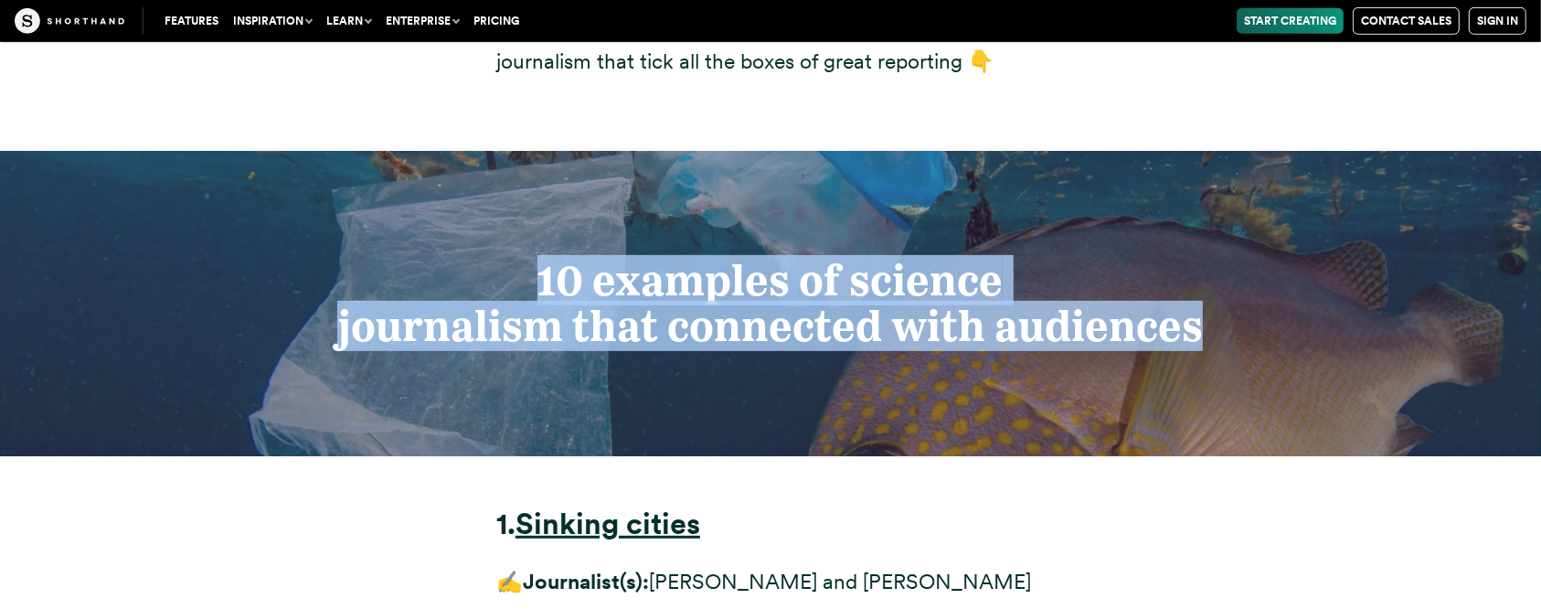
click at [581, 301] on strong "journalism that connected with audiences" at bounding box center [770, 326] width 866 height 50
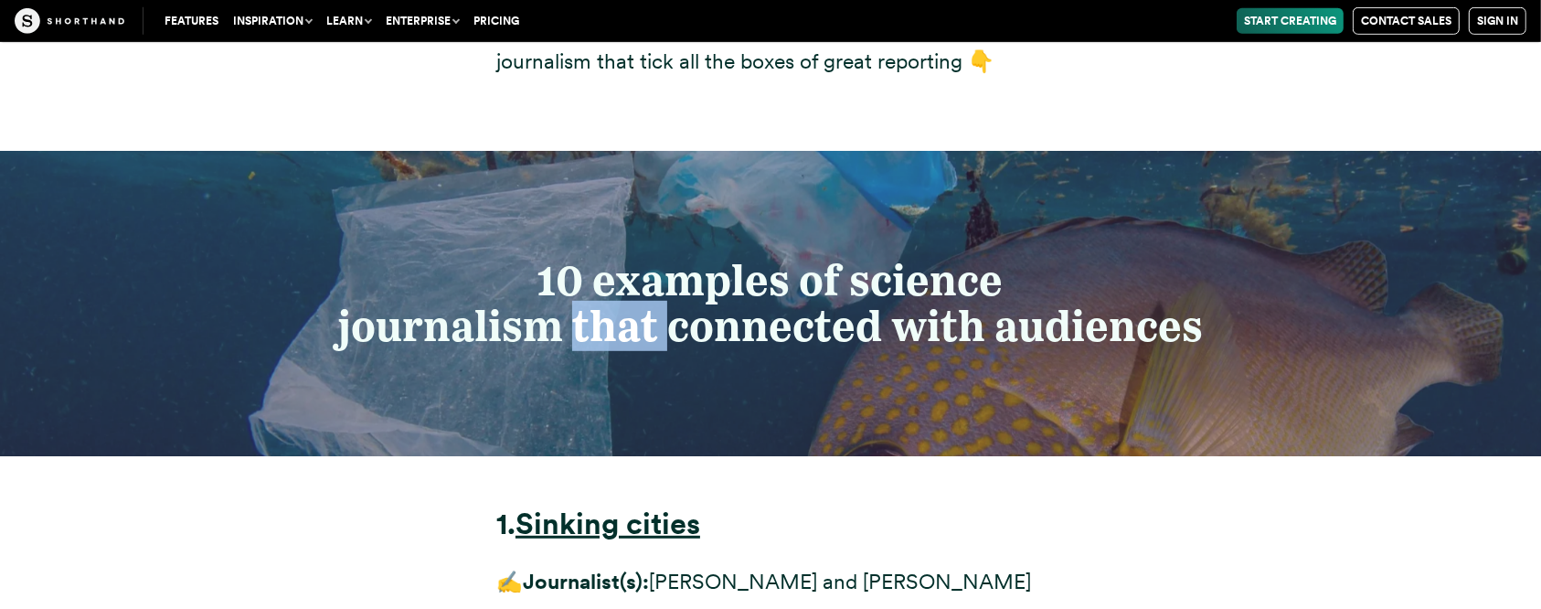
click at [581, 301] on strong "journalism that connected with audiences" at bounding box center [770, 326] width 866 height 50
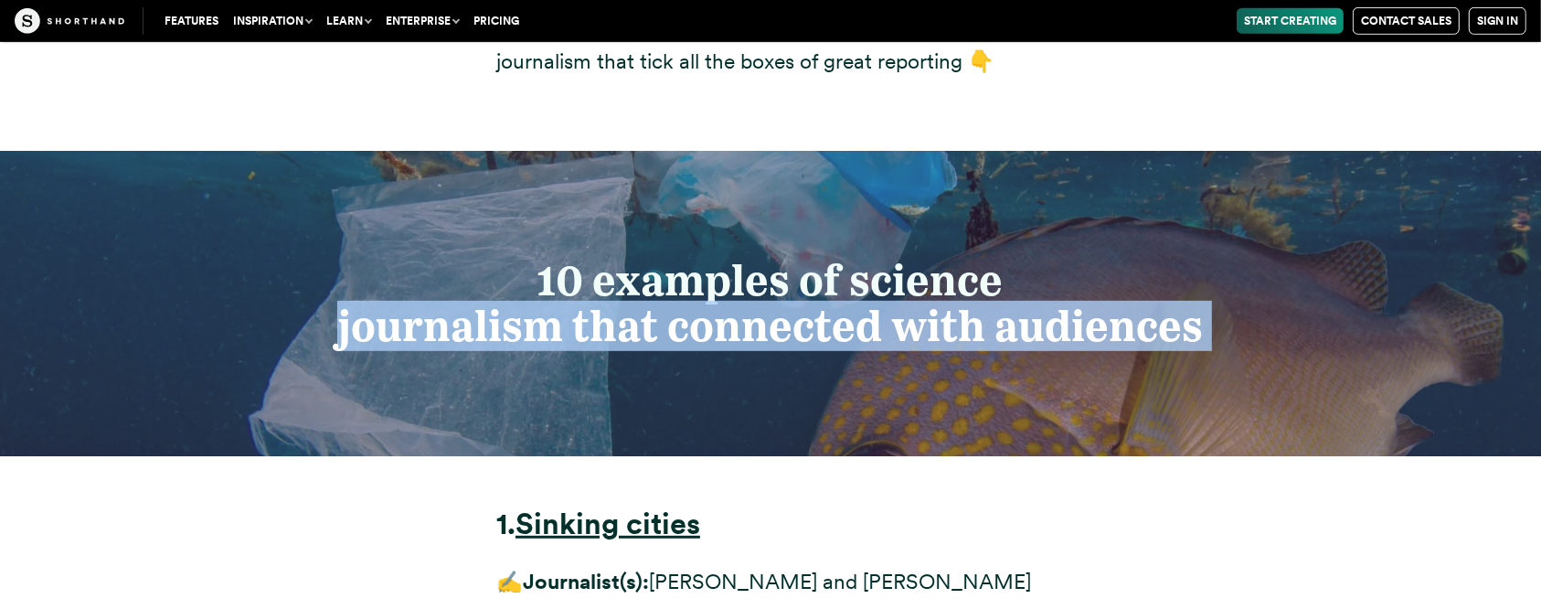
click at [581, 301] on strong "journalism that connected with audiences" at bounding box center [770, 326] width 866 height 50
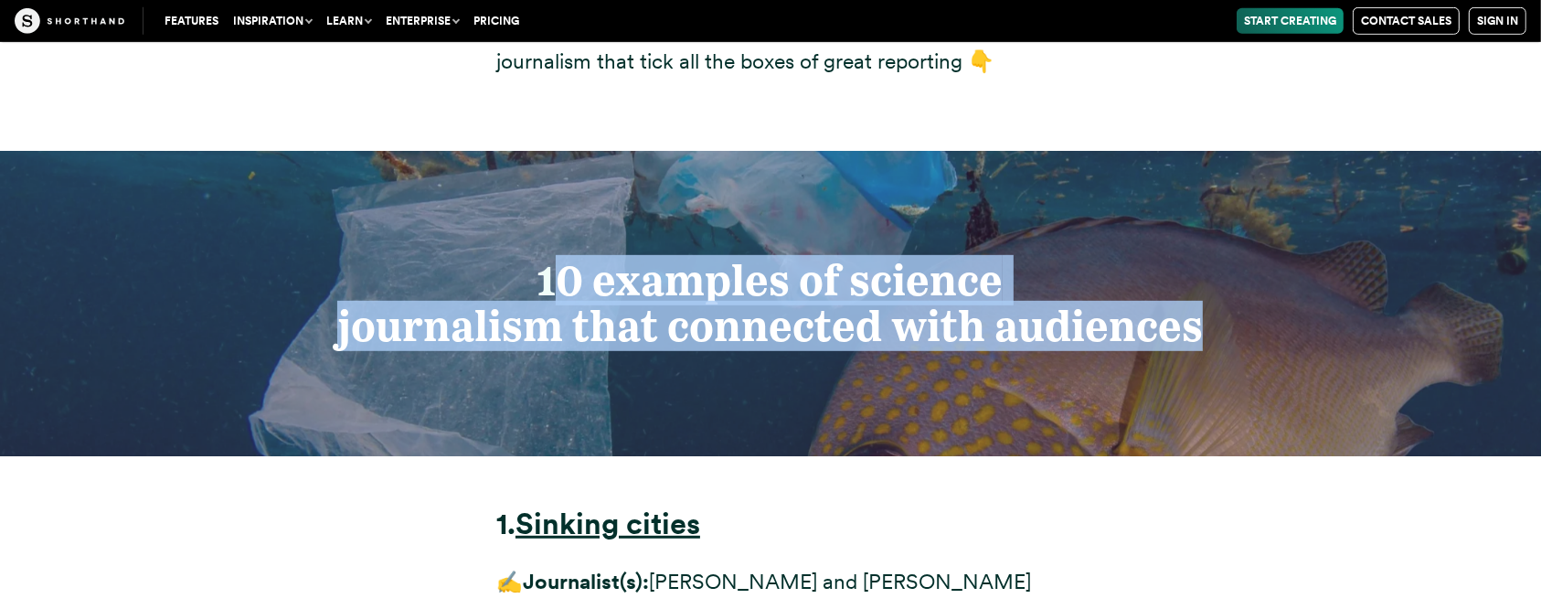
drag, startPoint x: 547, startPoint y: 162, endPoint x: 1221, endPoint y: 231, distance: 677.2
click at [1155, 258] on h2 "10 examples of science journalism that connected with audiences" at bounding box center [770, 304] width 1036 height 92
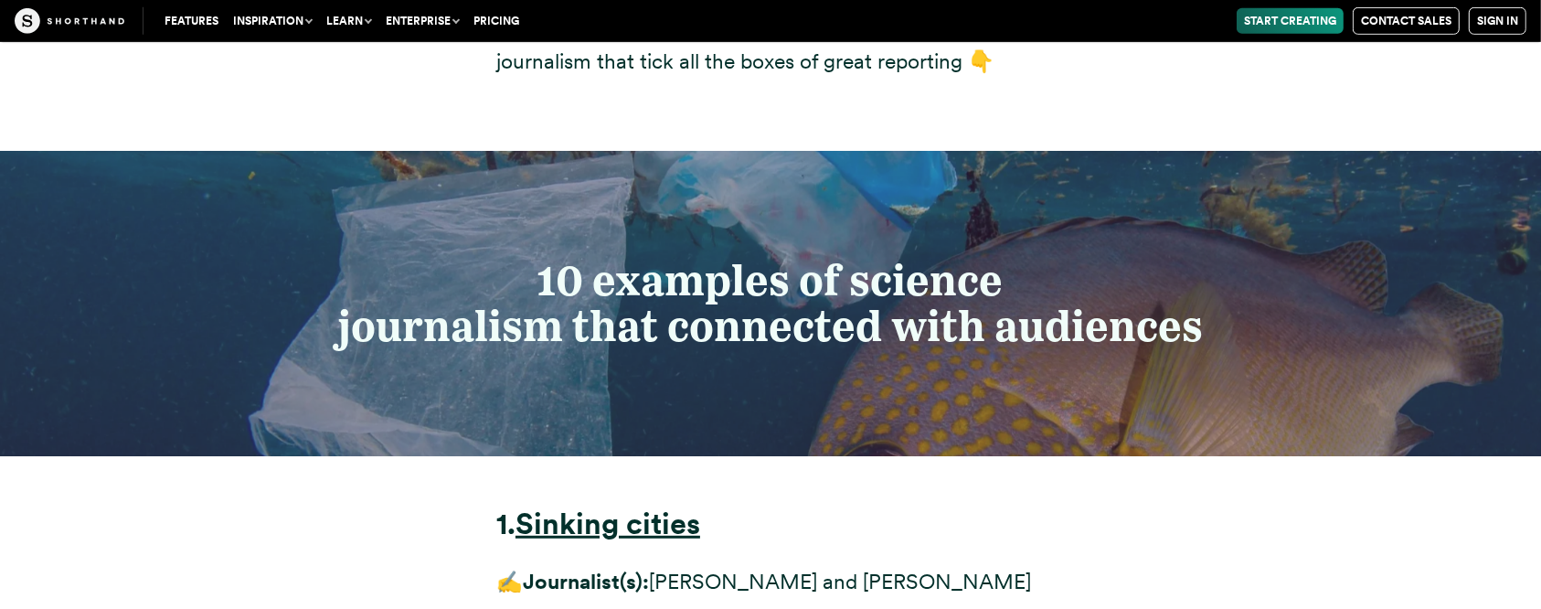
drag, startPoint x: 338, startPoint y: 117, endPoint x: 453, endPoint y: 158, distance: 122.3
click at [340, 152] on div "10 examples of science journalism that connected with audiences" at bounding box center [770, 304] width 1541 height 304
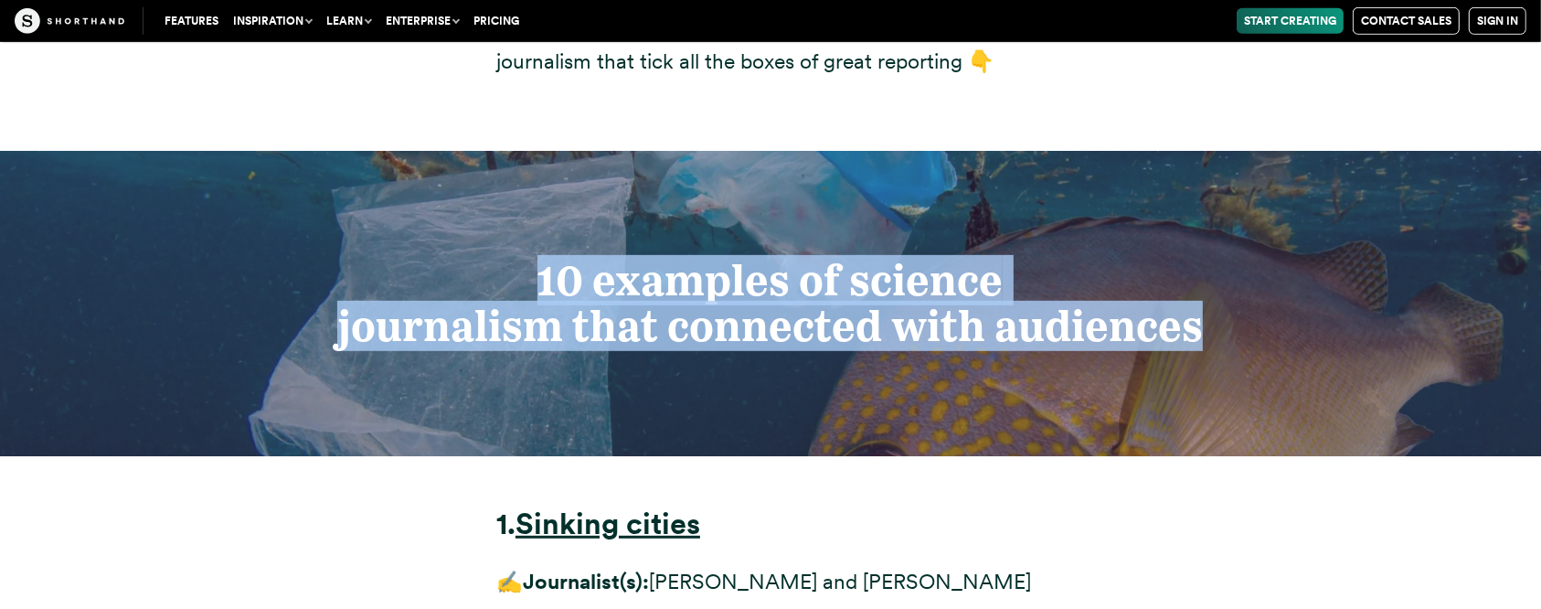
drag, startPoint x: 530, startPoint y: 160, endPoint x: 1216, endPoint y: 264, distance: 693.4
click at [1155, 264] on div "10 examples of science journalism that connected with audiences" at bounding box center [770, 304] width 1541 height 304
copy h2 "10 examples of science journalism that connected with audiences"
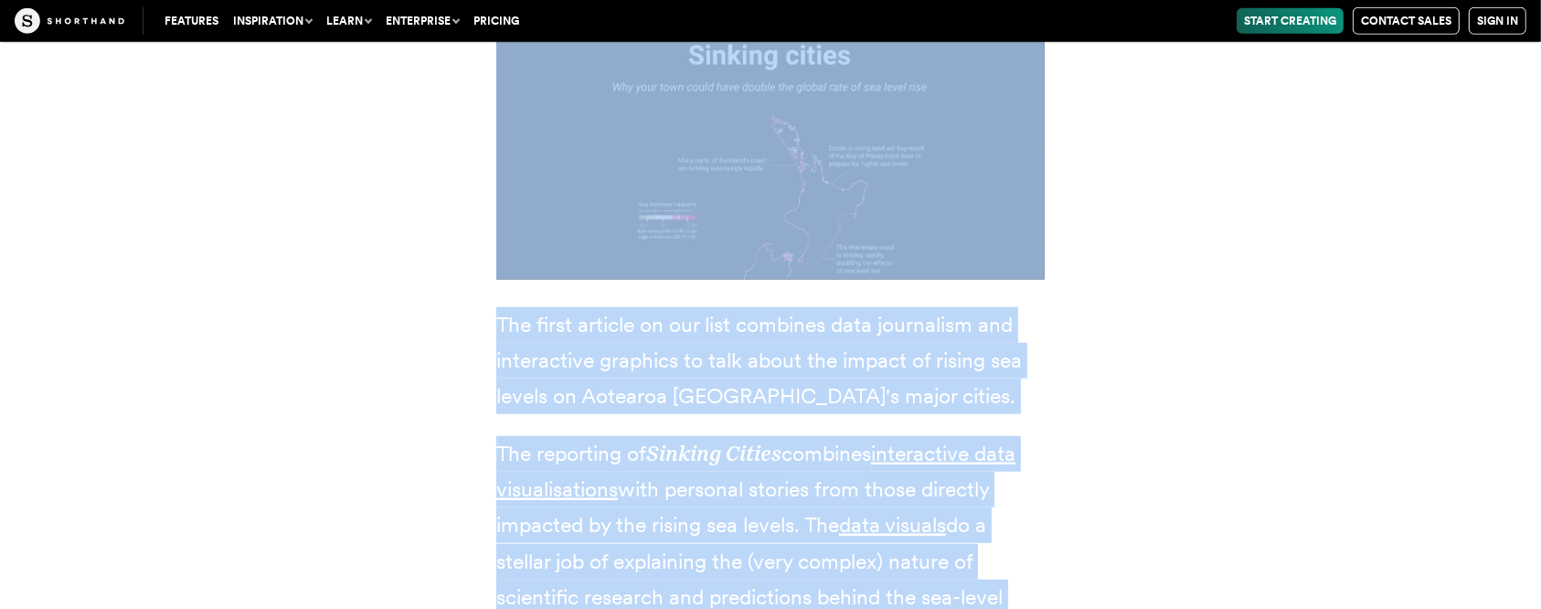
scroll to position [8941, 0]
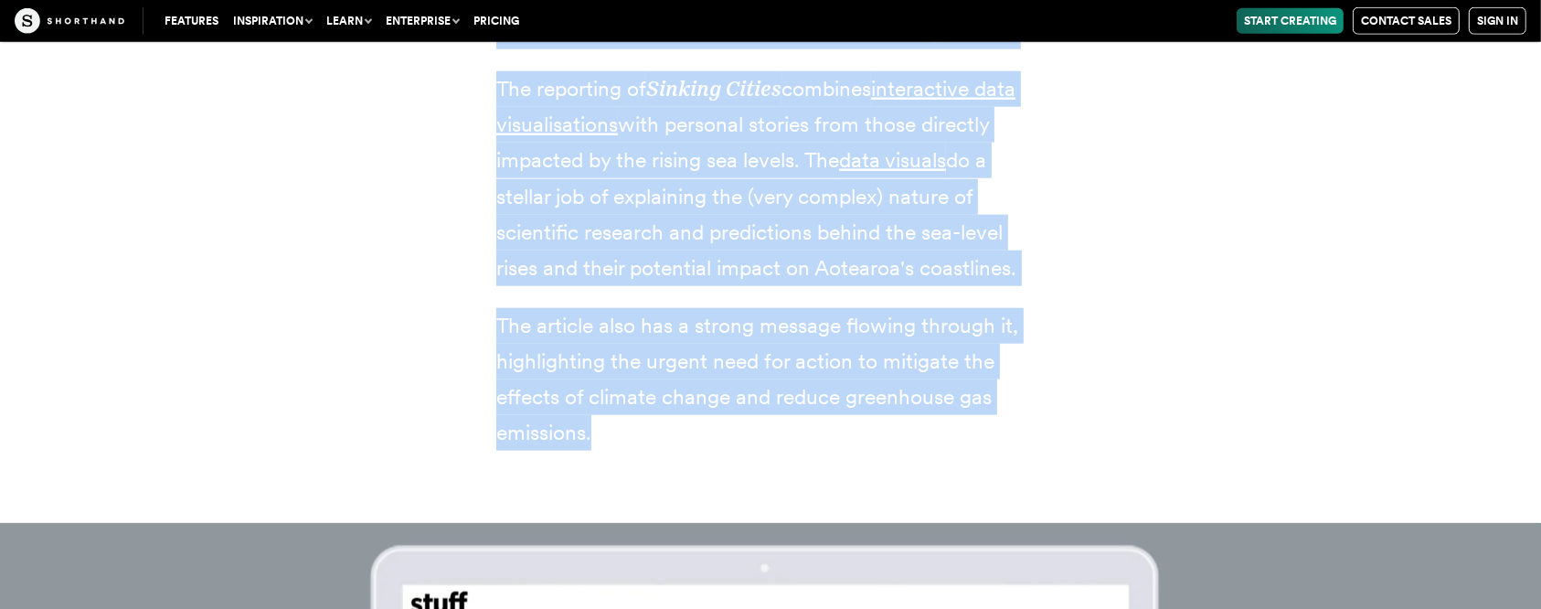
drag, startPoint x: 500, startPoint y: 164, endPoint x: 1022, endPoint y: 318, distance: 544.3
copy div "1. Sinking cities ✍️ Journalist(s): Eloise Gibson and Felipe Rodrigues 📰 News o…"
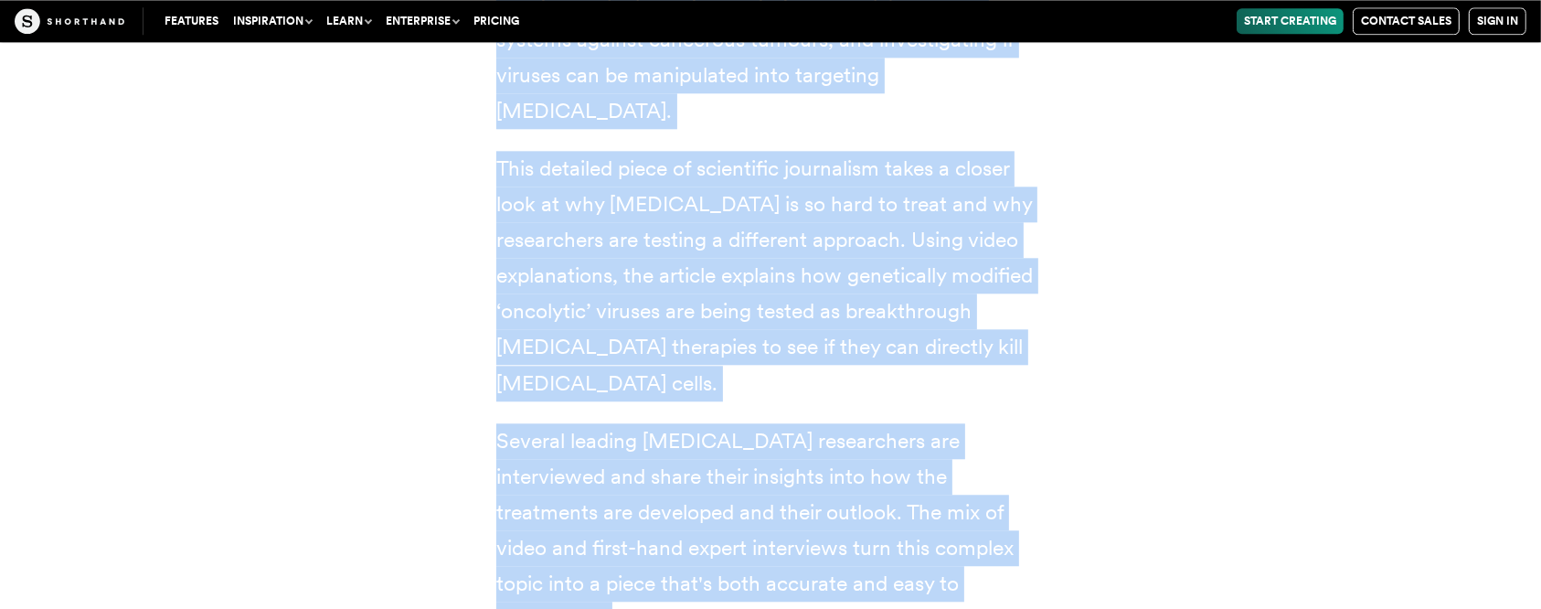
scroll to position [11516, 0]
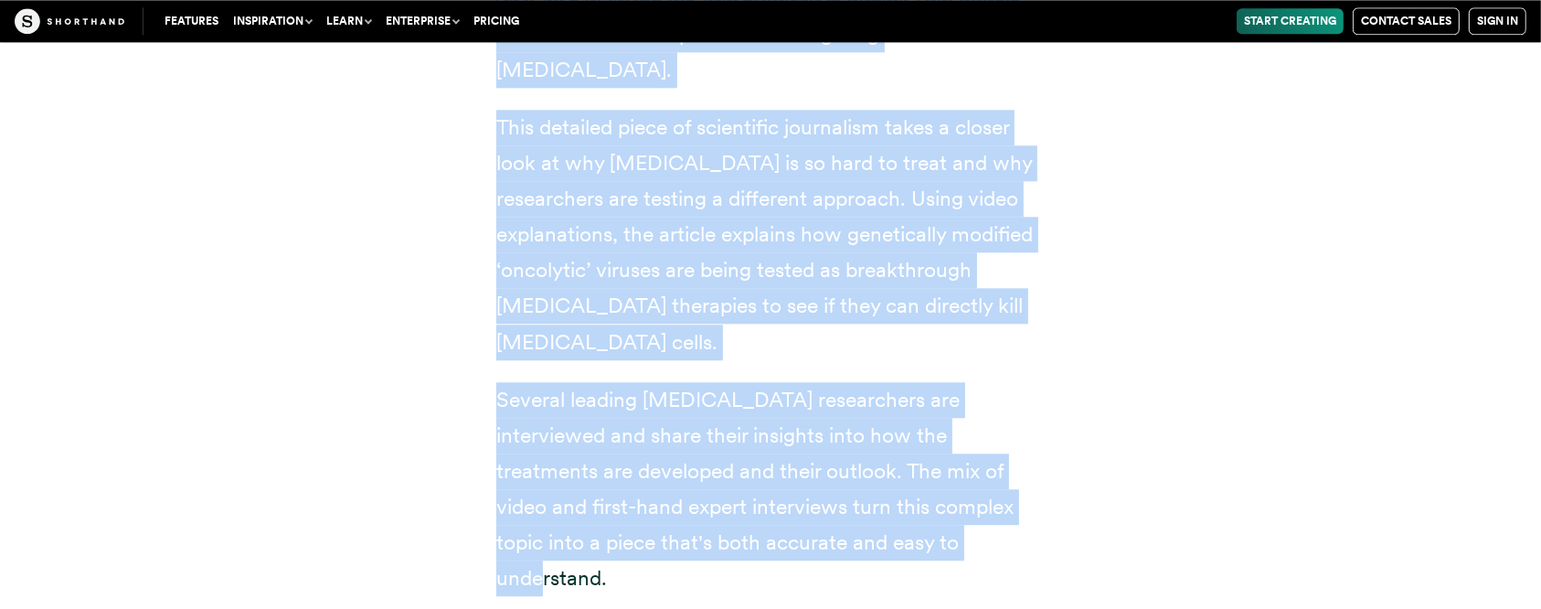
copy div "2. Treating cancer 📰 News outlet: University of Oxford Over the last decade, sc…"
drag, startPoint x: 500, startPoint y: 266, endPoint x: 886, endPoint y: 398, distance: 407.6
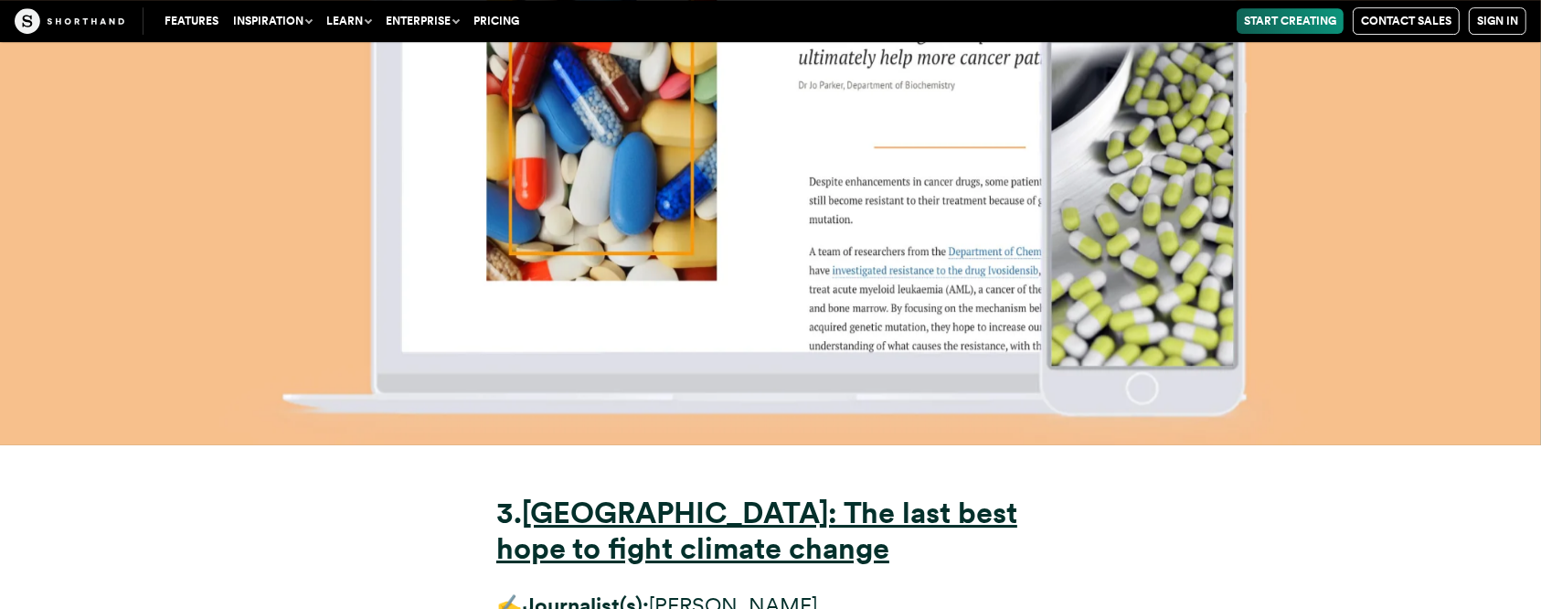
scroll to position [12978, 0]
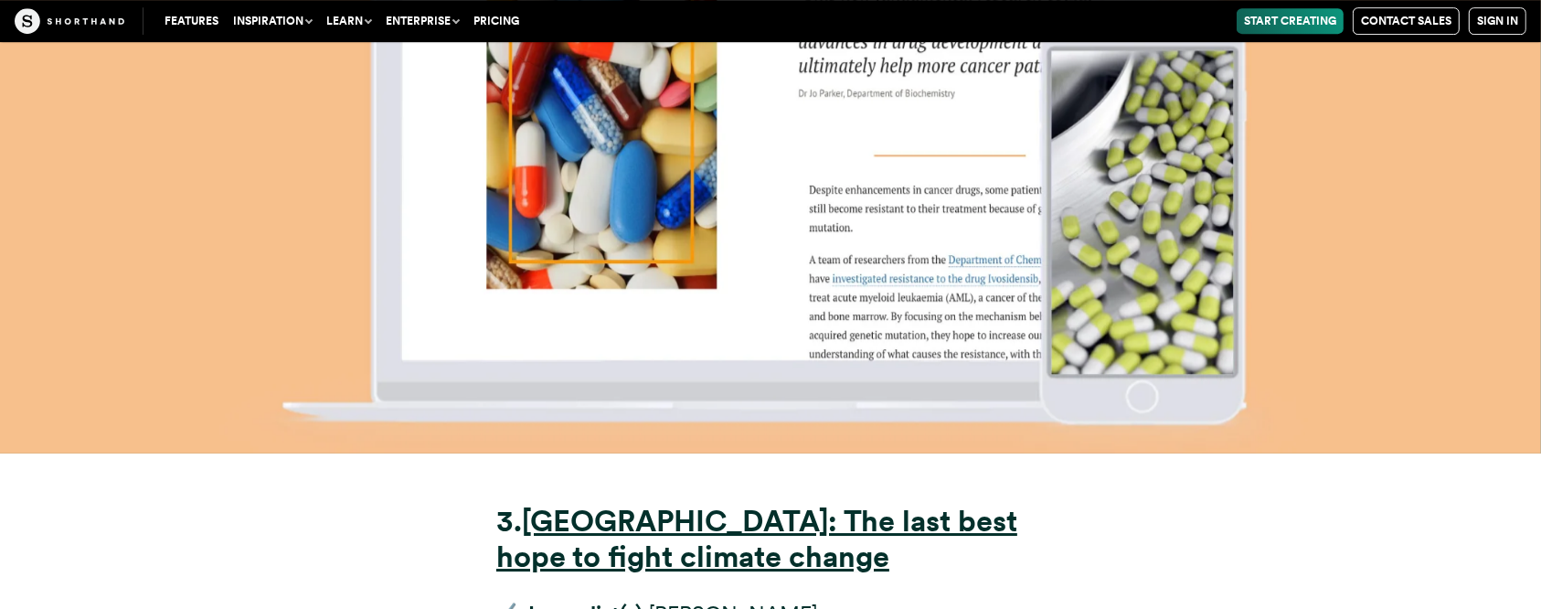
click at [497, 455] on strong "3." at bounding box center [509, 521] width 26 height 36
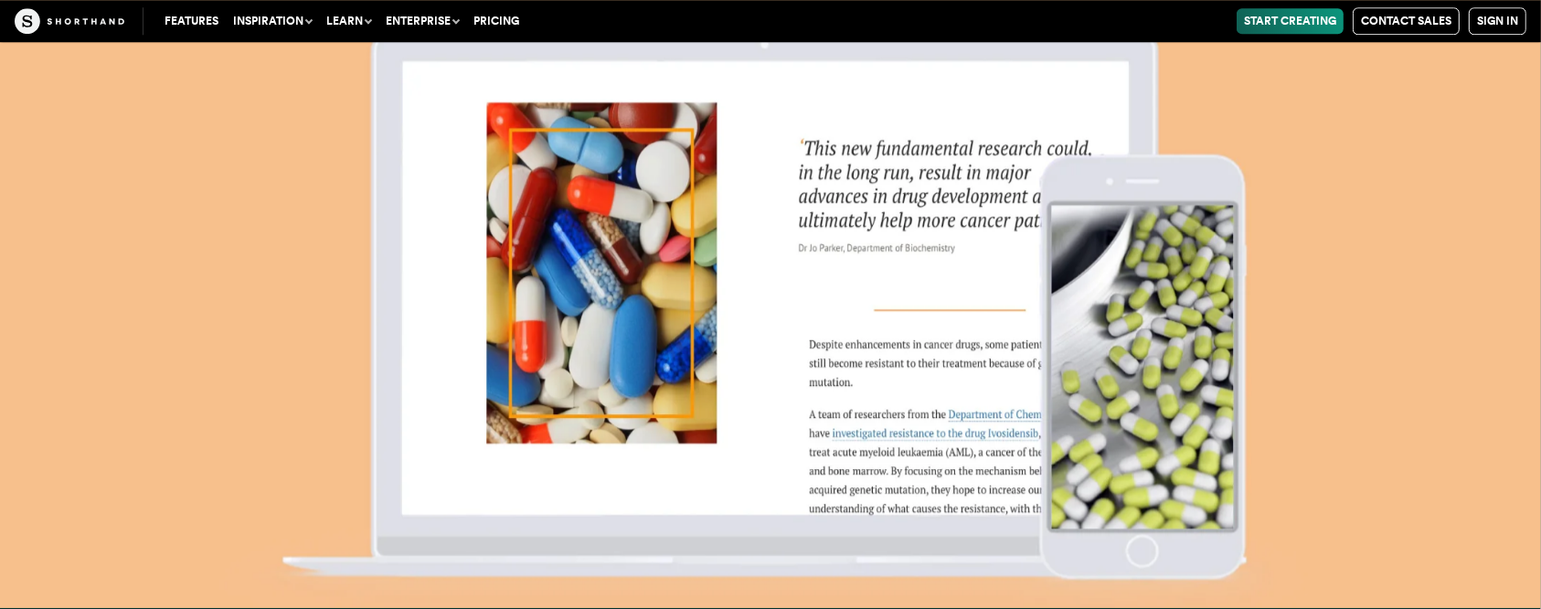
scroll to position [12283, 0]
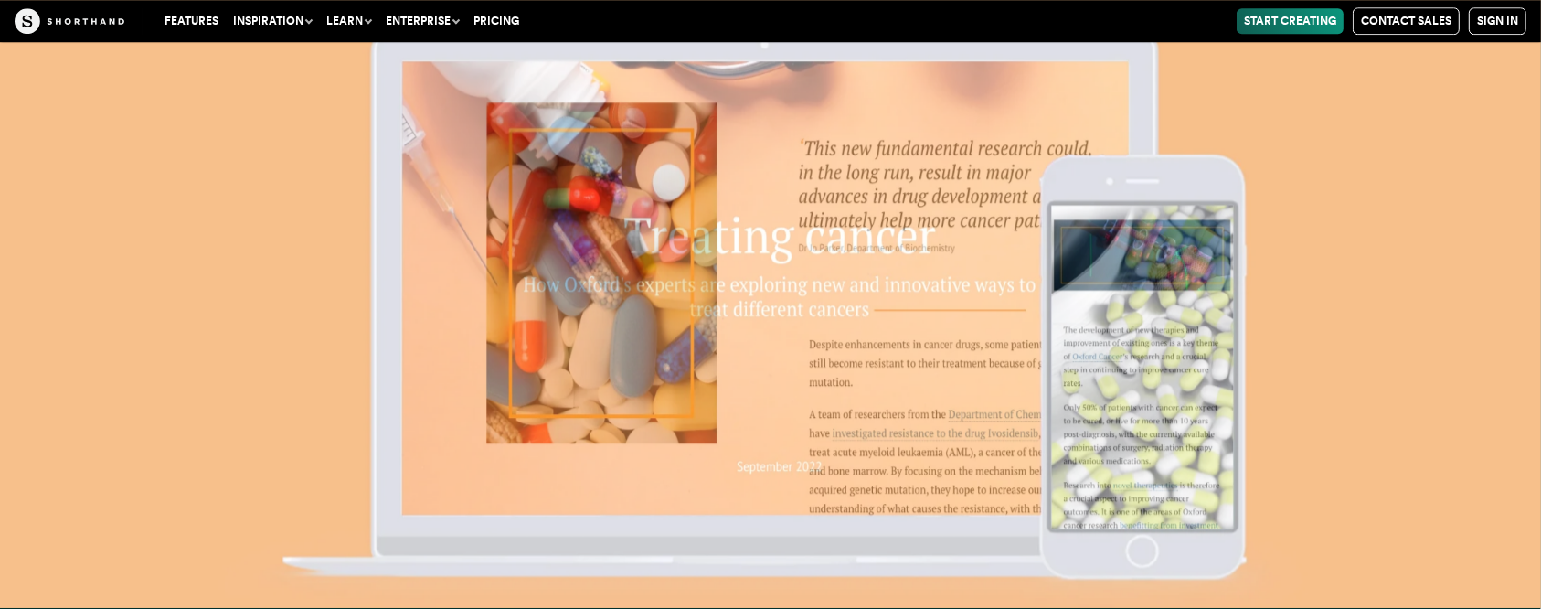
drag, startPoint x: 497, startPoint y: 300, endPoint x: 1068, endPoint y: 436, distance: 586.4
click at [1155, 302] on img at bounding box center [770, 304] width 1541 height 609
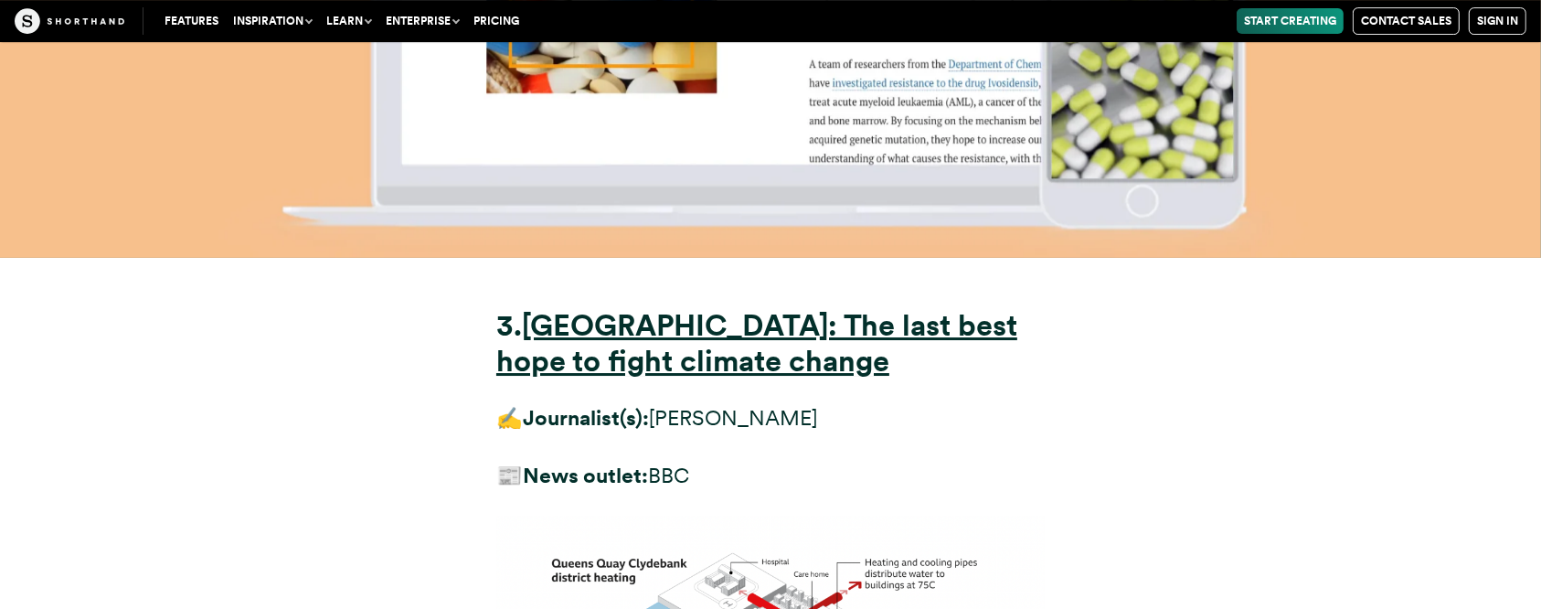
scroll to position [13136, 0]
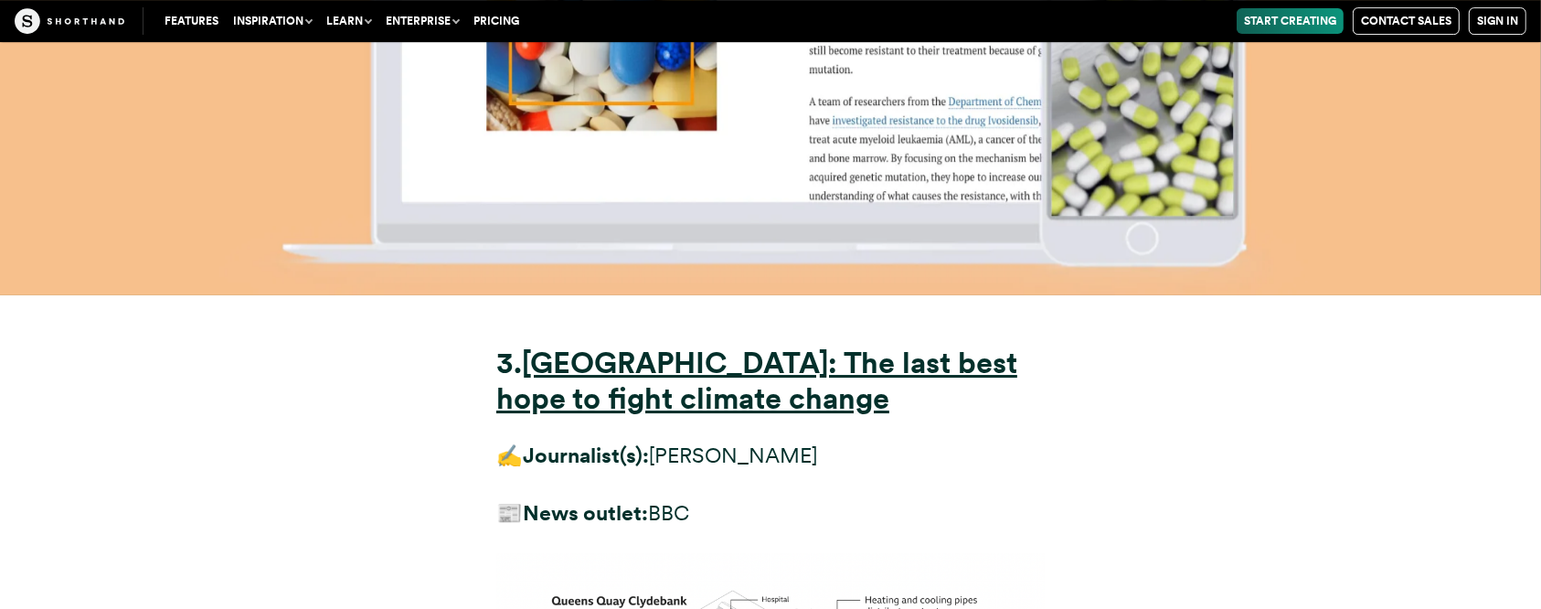
click at [512, 345] on strong "3." at bounding box center [509, 363] width 26 height 36
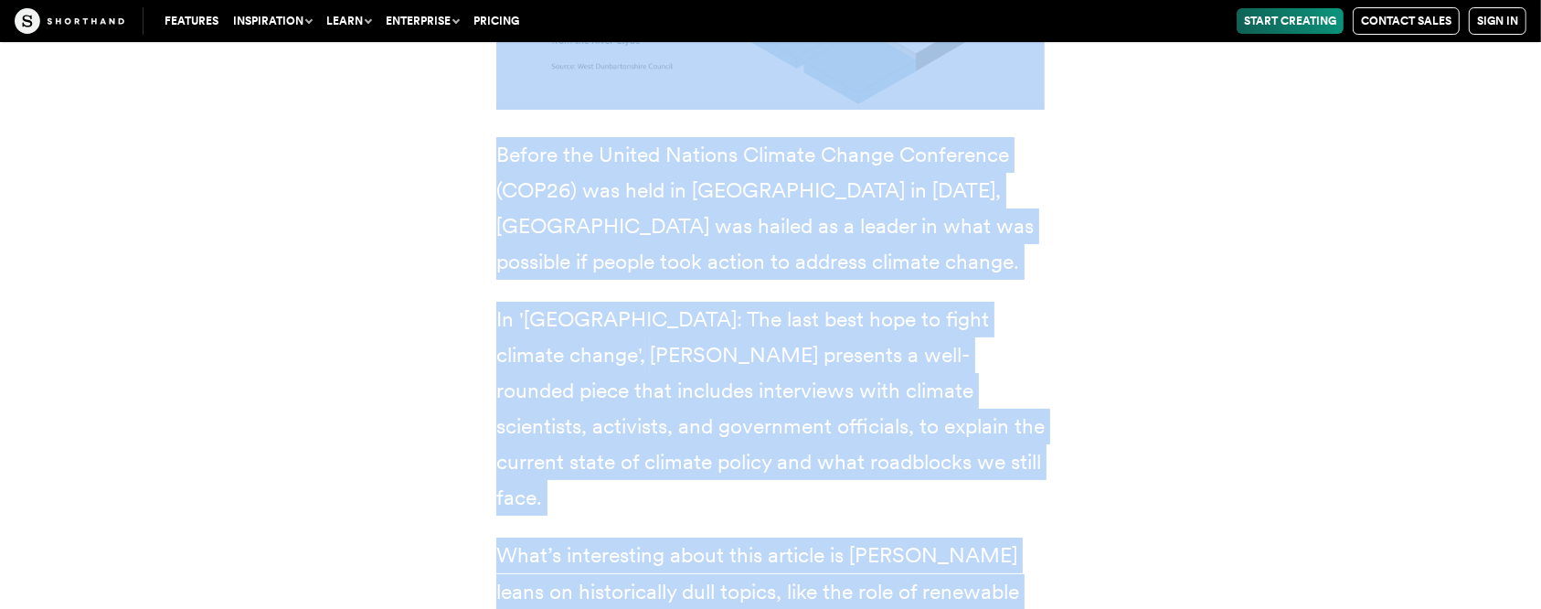
scroll to position [14126, 0]
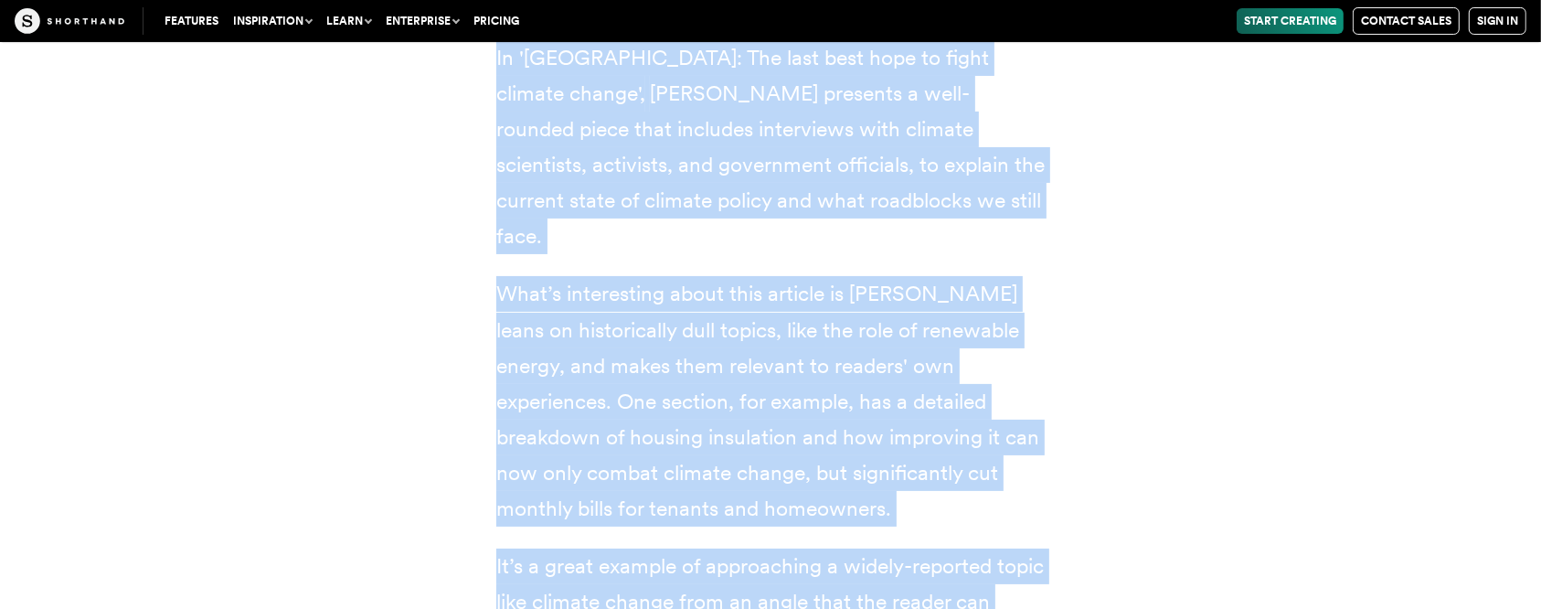
drag, startPoint x: 501, startPoint y: 142, endPoint x: 978, endPoint y: 375, distance: 531.0
click at [978, 381] on div "3. Glasgow: The last best hope to fight climate change ✍️ Journalist(s): Calum …" at bounding box center [770, 6] width 548 height 1301
copy div "3. Glasgow: The last best hope to fight climate change ✍️ Journalist(s): Calum …"
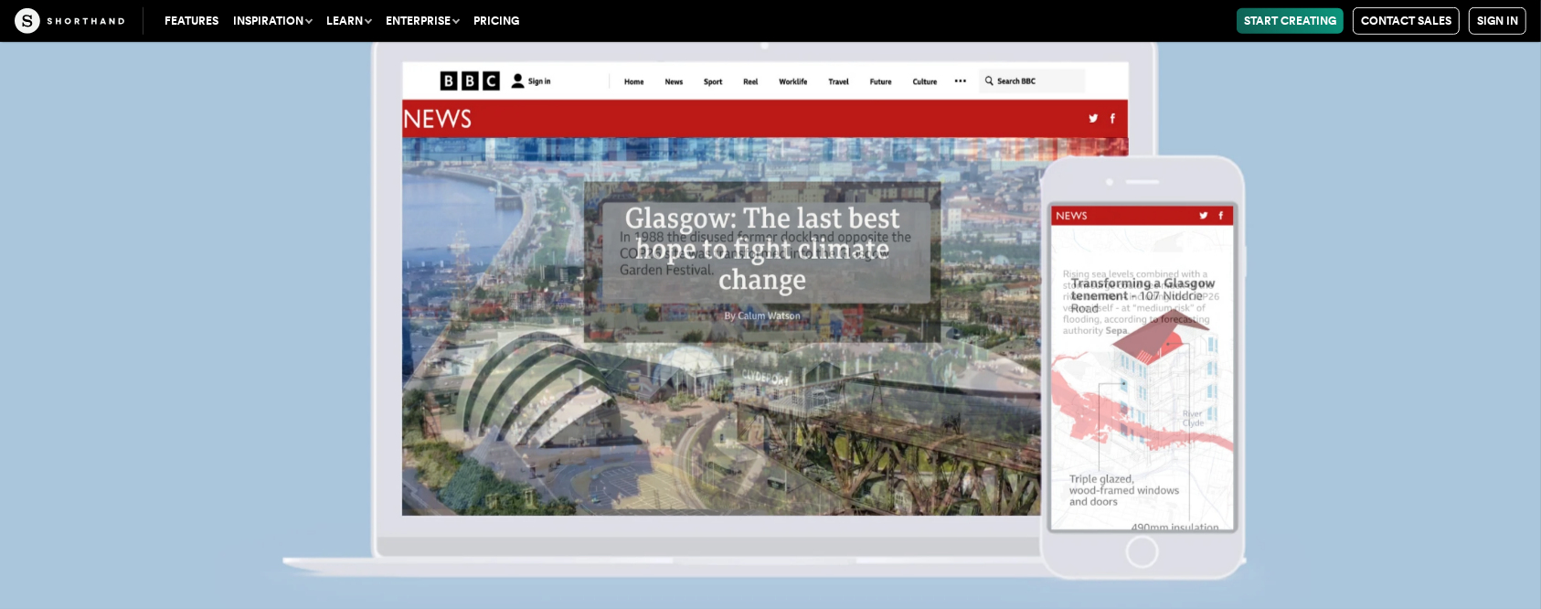
scroll to position [15100, 0]
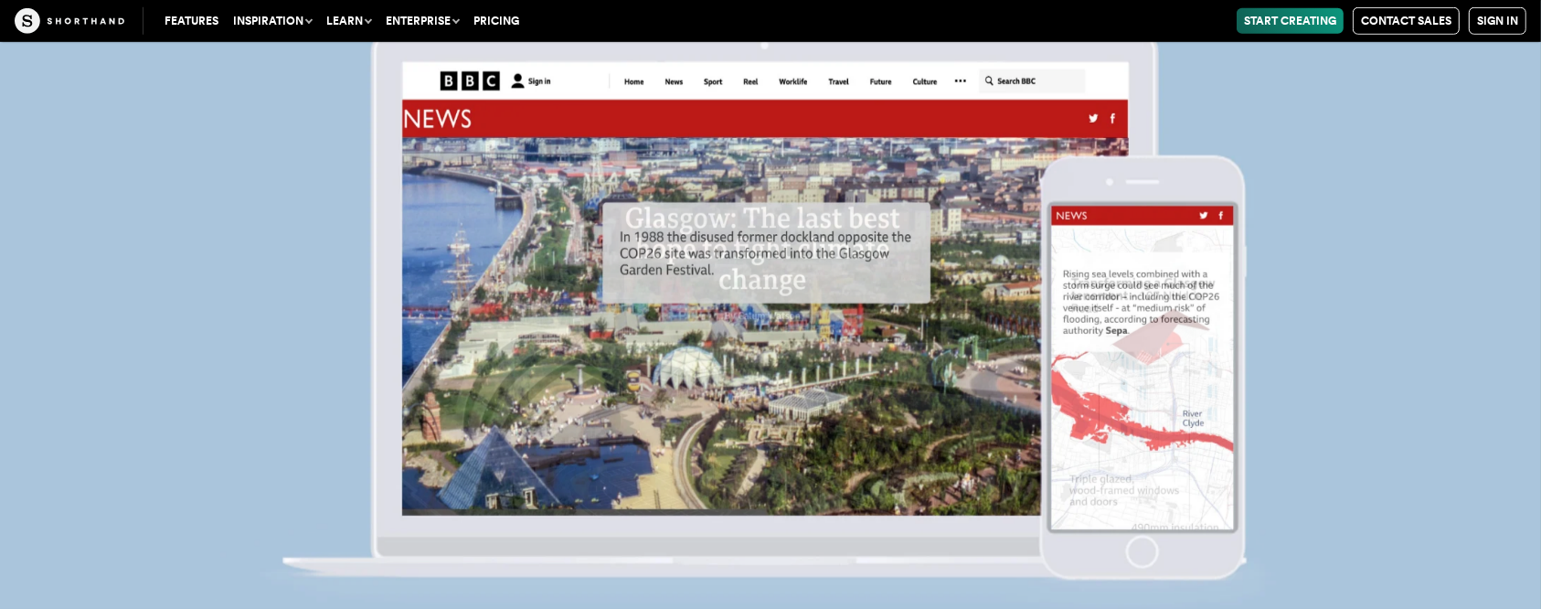
click at [1155, 260] on img at bounding box center [770, 304] width 1541 height 609
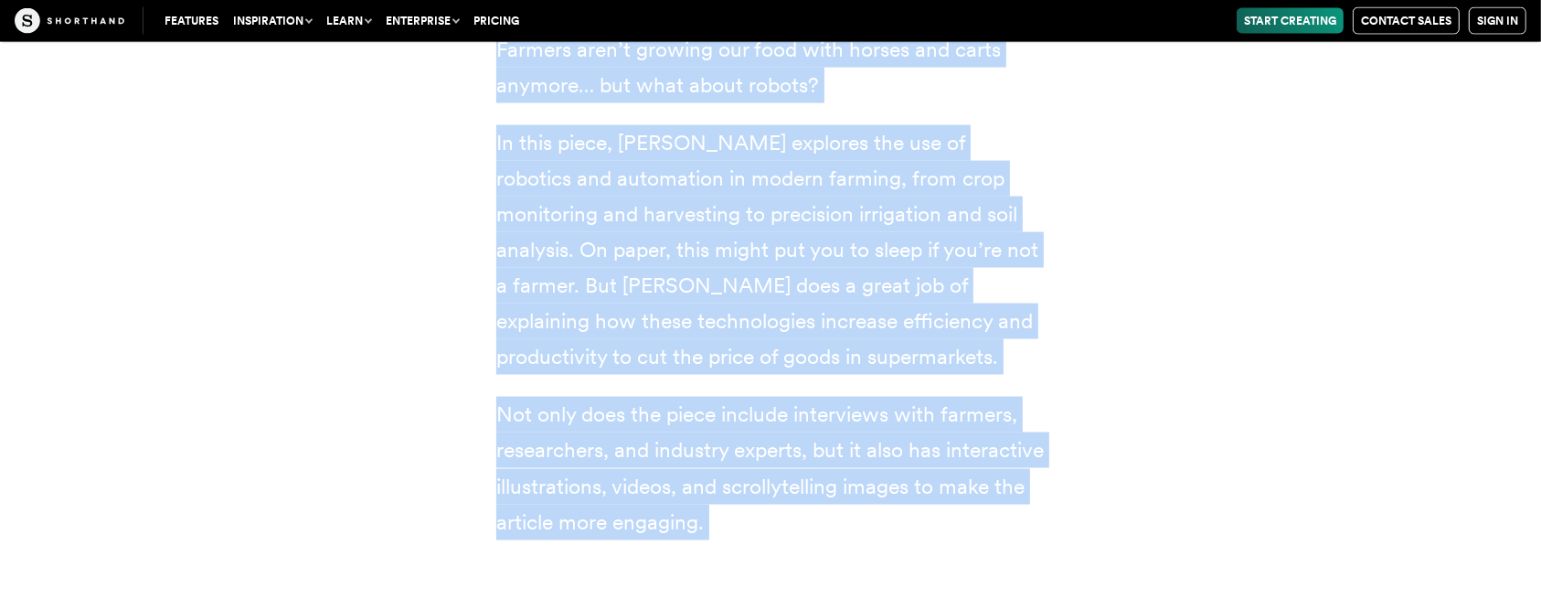
scroll to position [16783, 0]
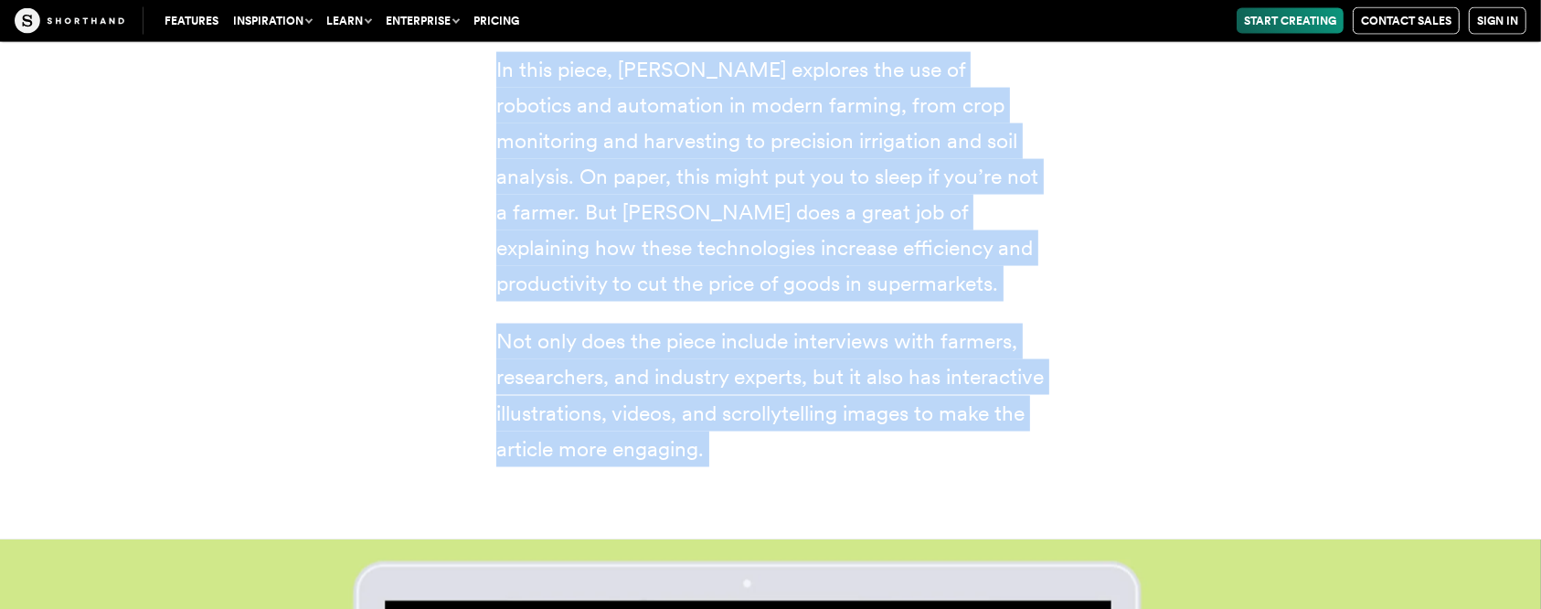
drag, startPoint x: 501, startPoint y: 321, endPoint x: 836, endPoint y: 216, distance: 351.5
copy div "4. Robocrops: Data science, technology and A.I. coalesce in the field of plant …"
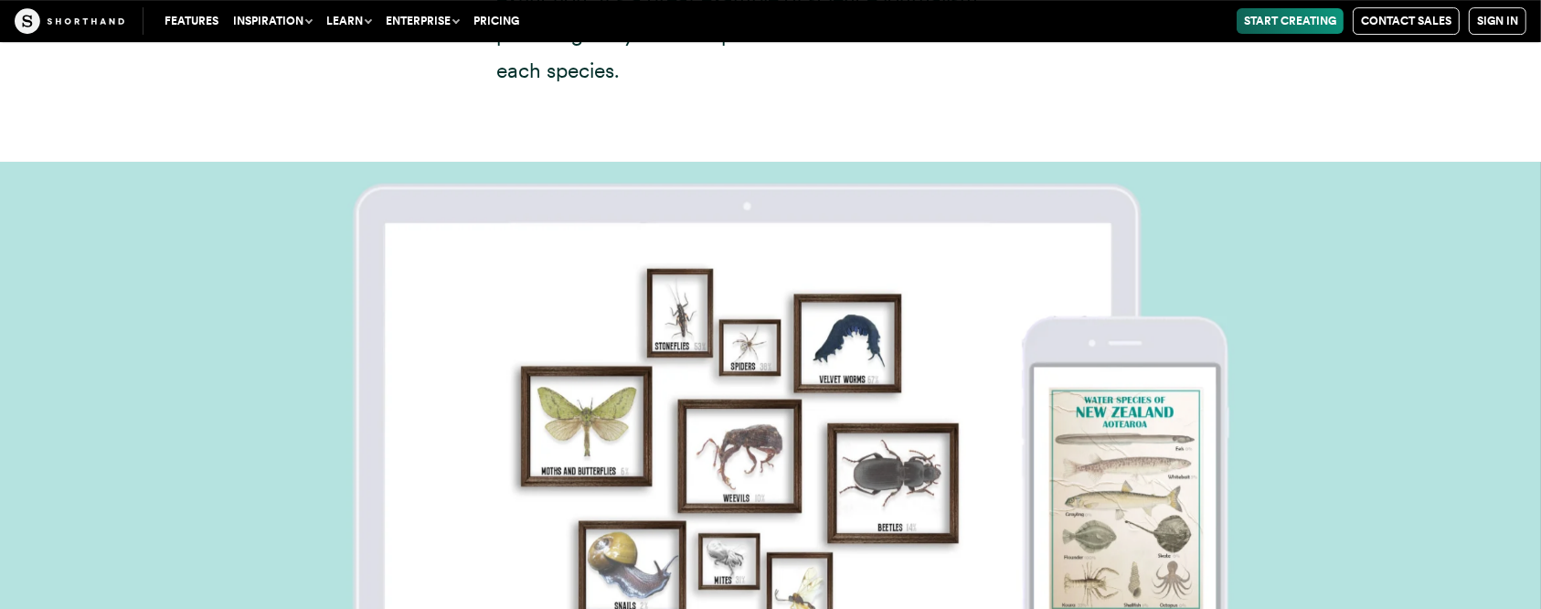
scroll to position [20562, 0]
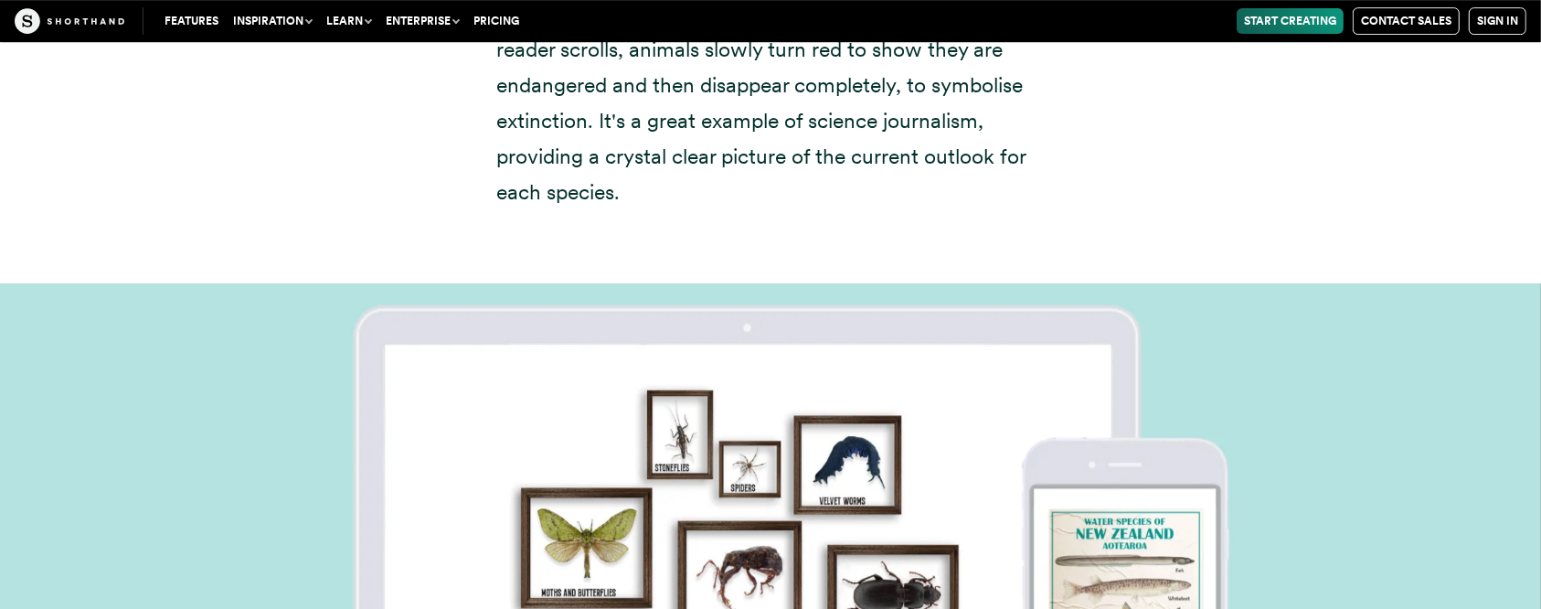
click at [1155, 283] on img at bounding box center [770, 587] width 1541 height 609
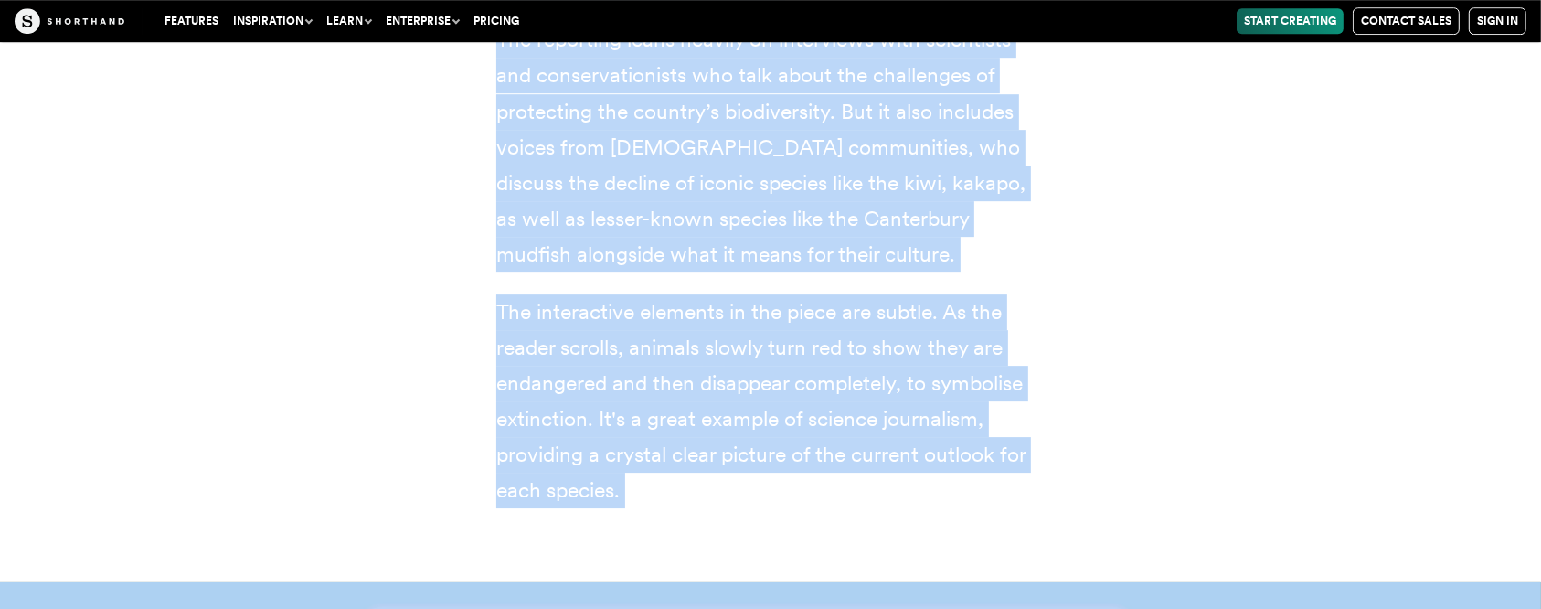
scroll to position [19695, 0]
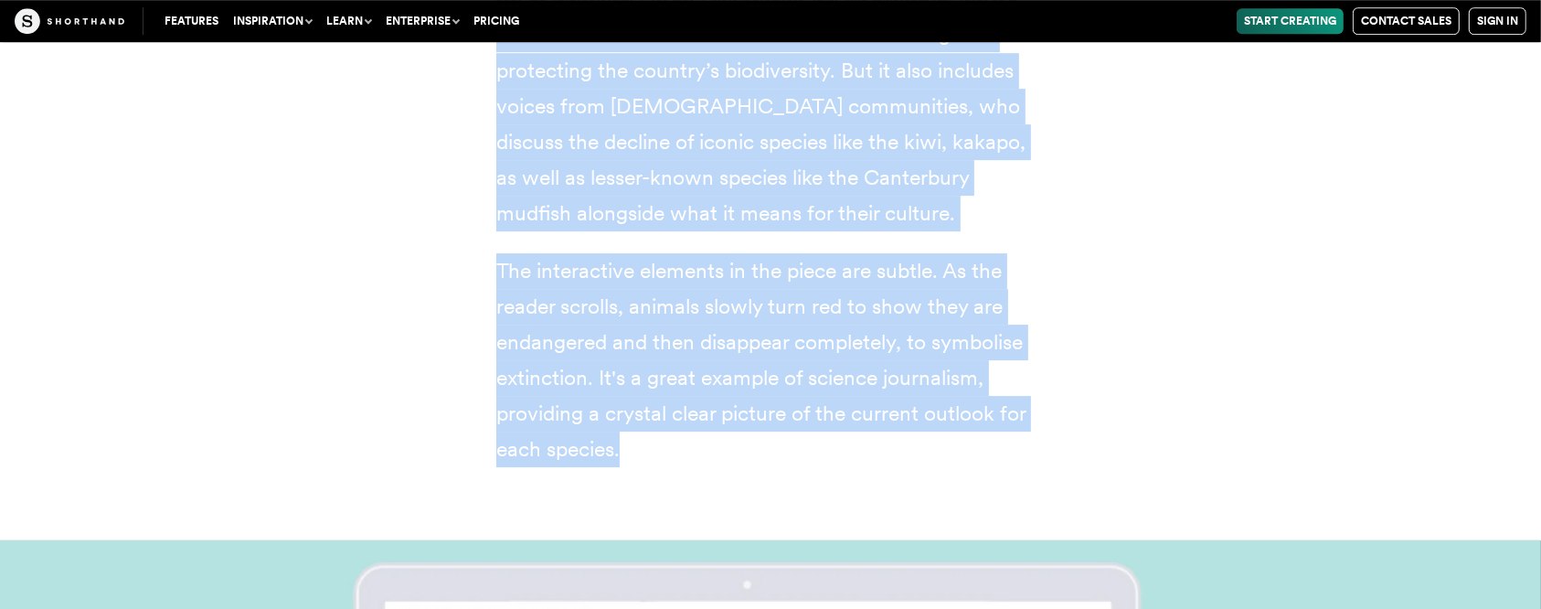
drag, startPoint x: 500, startPoint y: 131, endPoint x: 685, endPoint y: 182, distance: 191.6
copy div "5. Aotearoa’s vanishing species ✍️ Journalist: Farah Hancock 📰 News outlet: RNZ…"
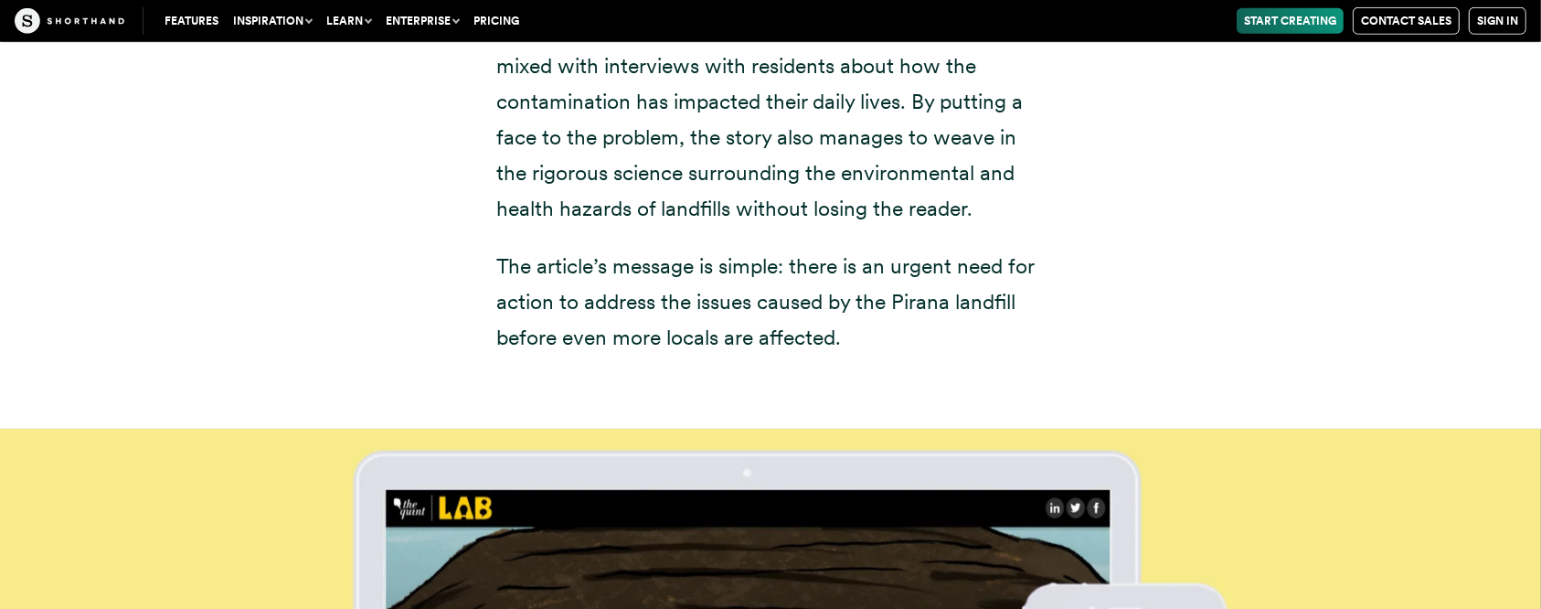
scroll to position [22647, 0]
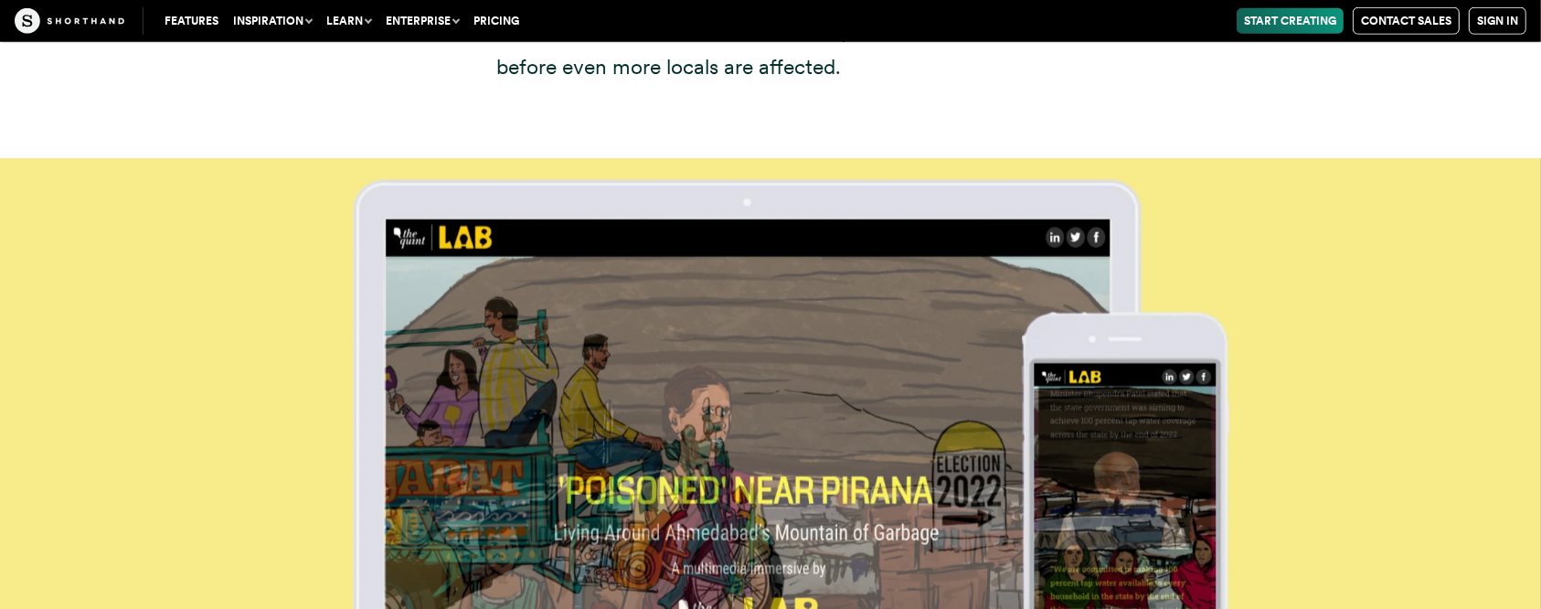
click at [1155, 339] on img at bounding box center [770, 462] width 1541 height 609
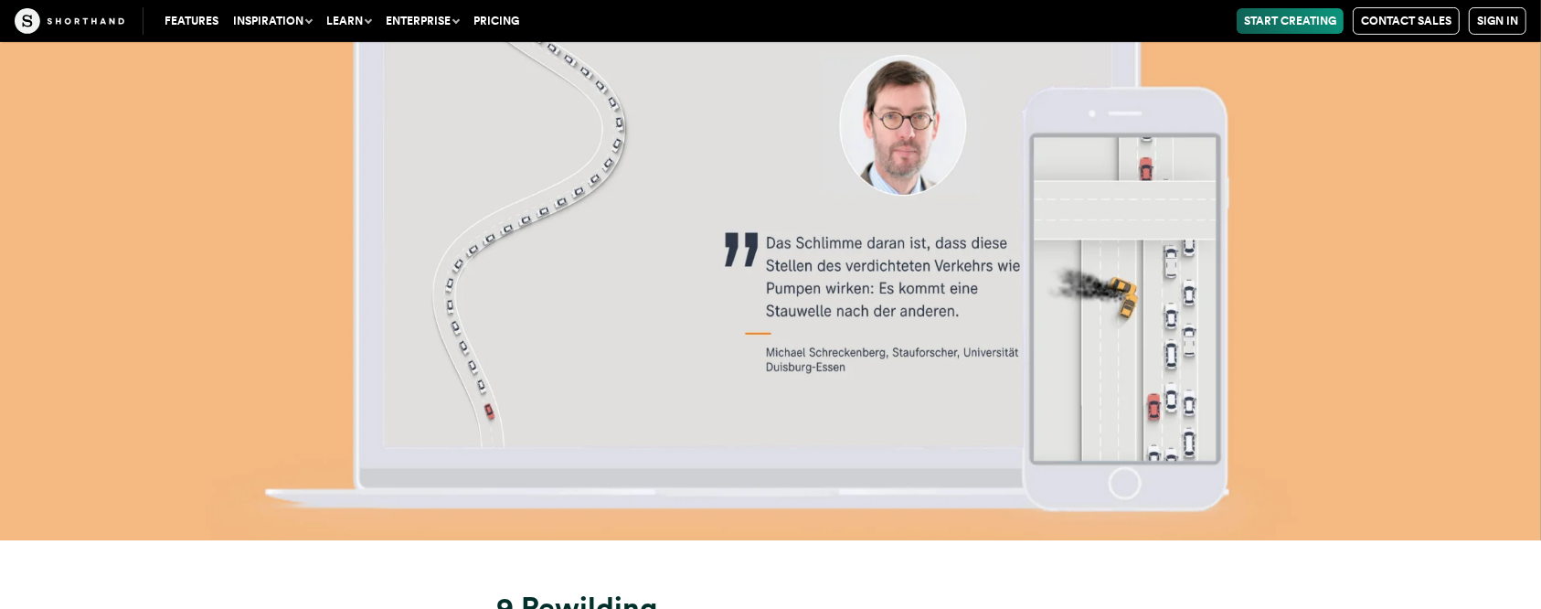
scroll to position [28957, 0]
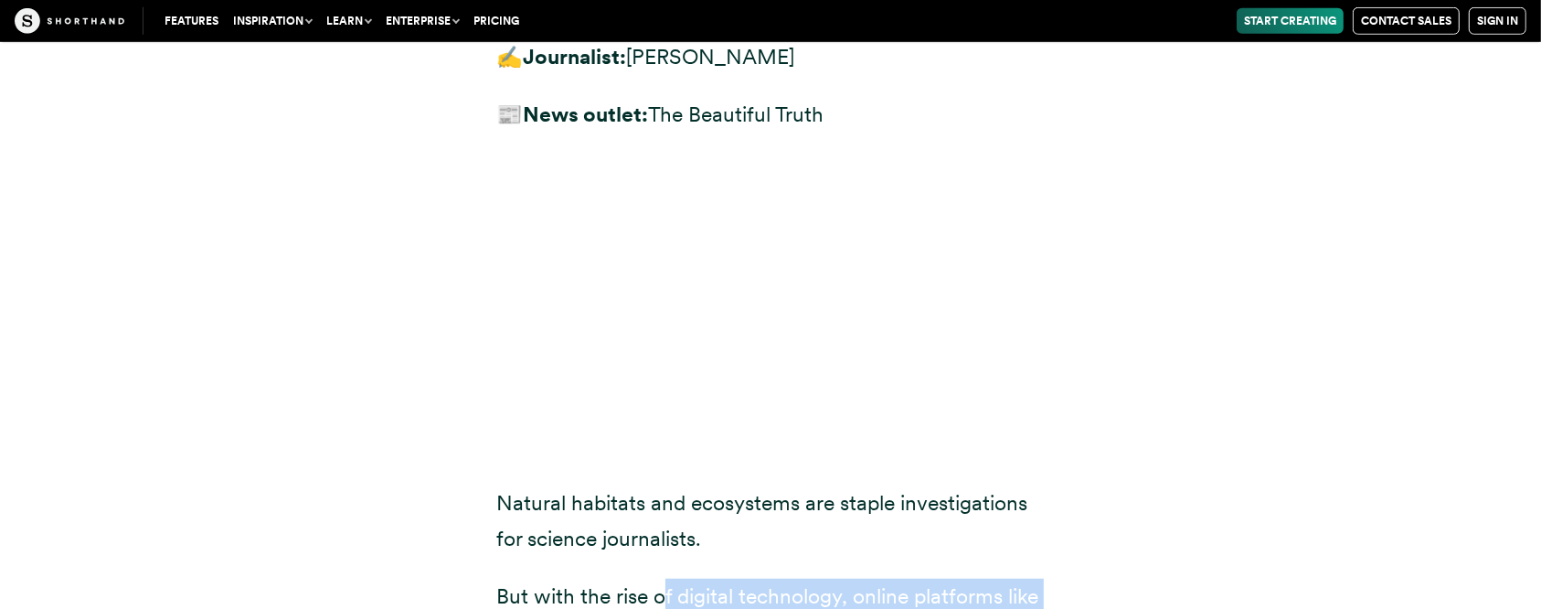
drag, startPoint x: 665, startPoint y: 233, endPoint x: 990, endPoint y: 254, distance: 325.2
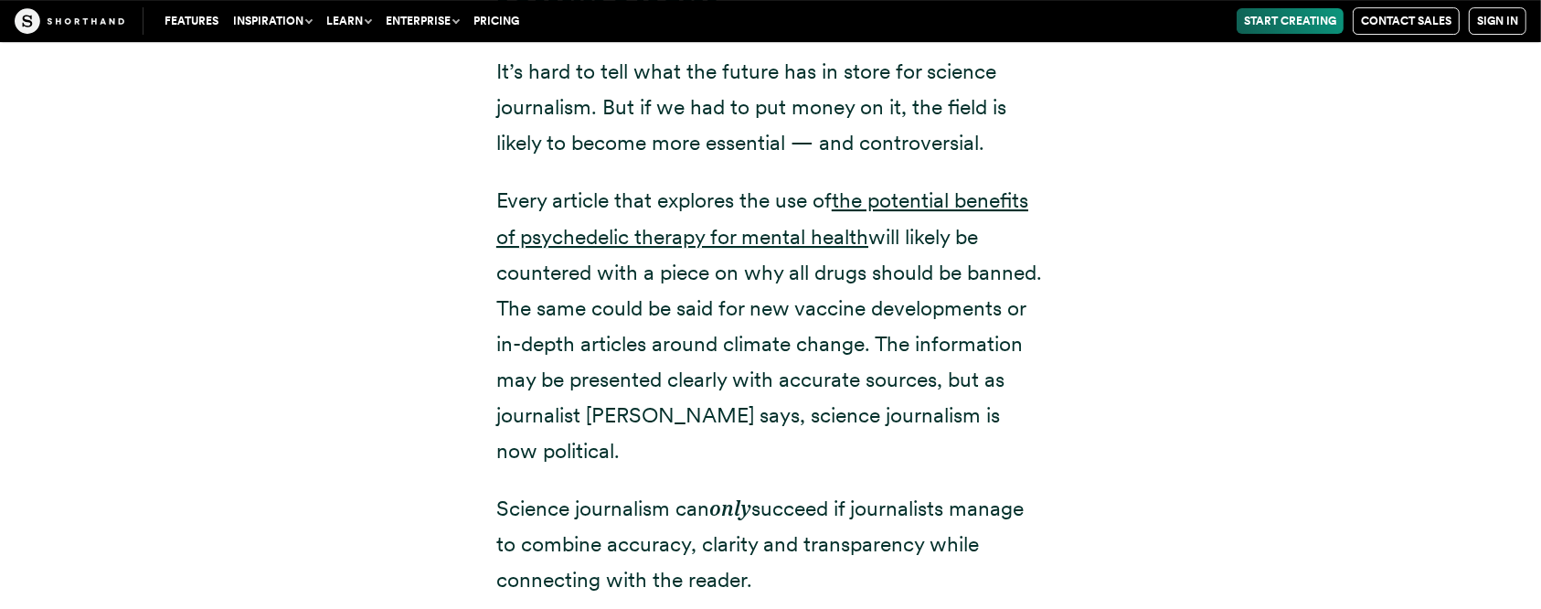
scroll to position [33718, 0]
